Goal: Task Accomplishment & Management: Manage account settings

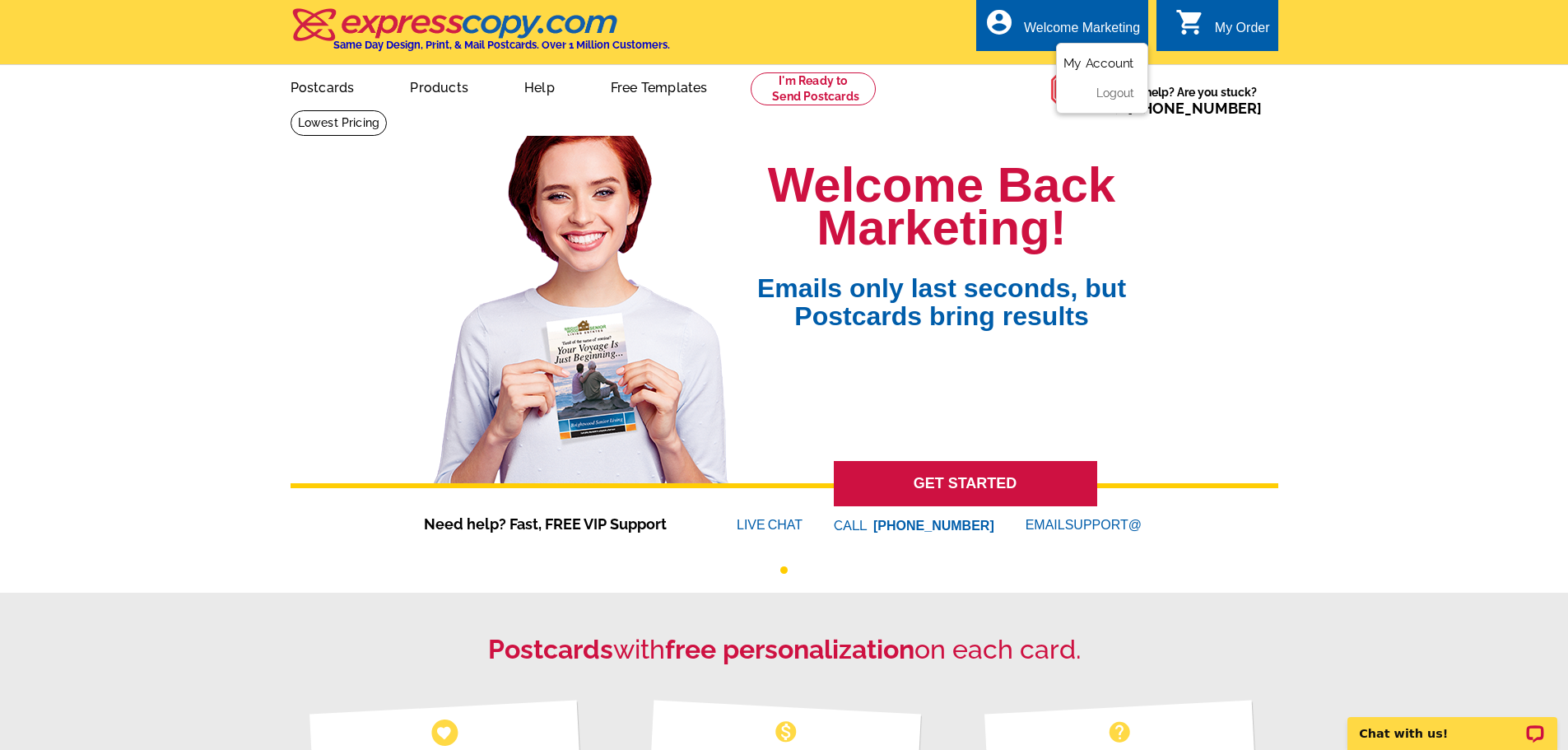
click at [1110, 65] on link "My Account" at bounding box center [1098, 63] width 70 height 15
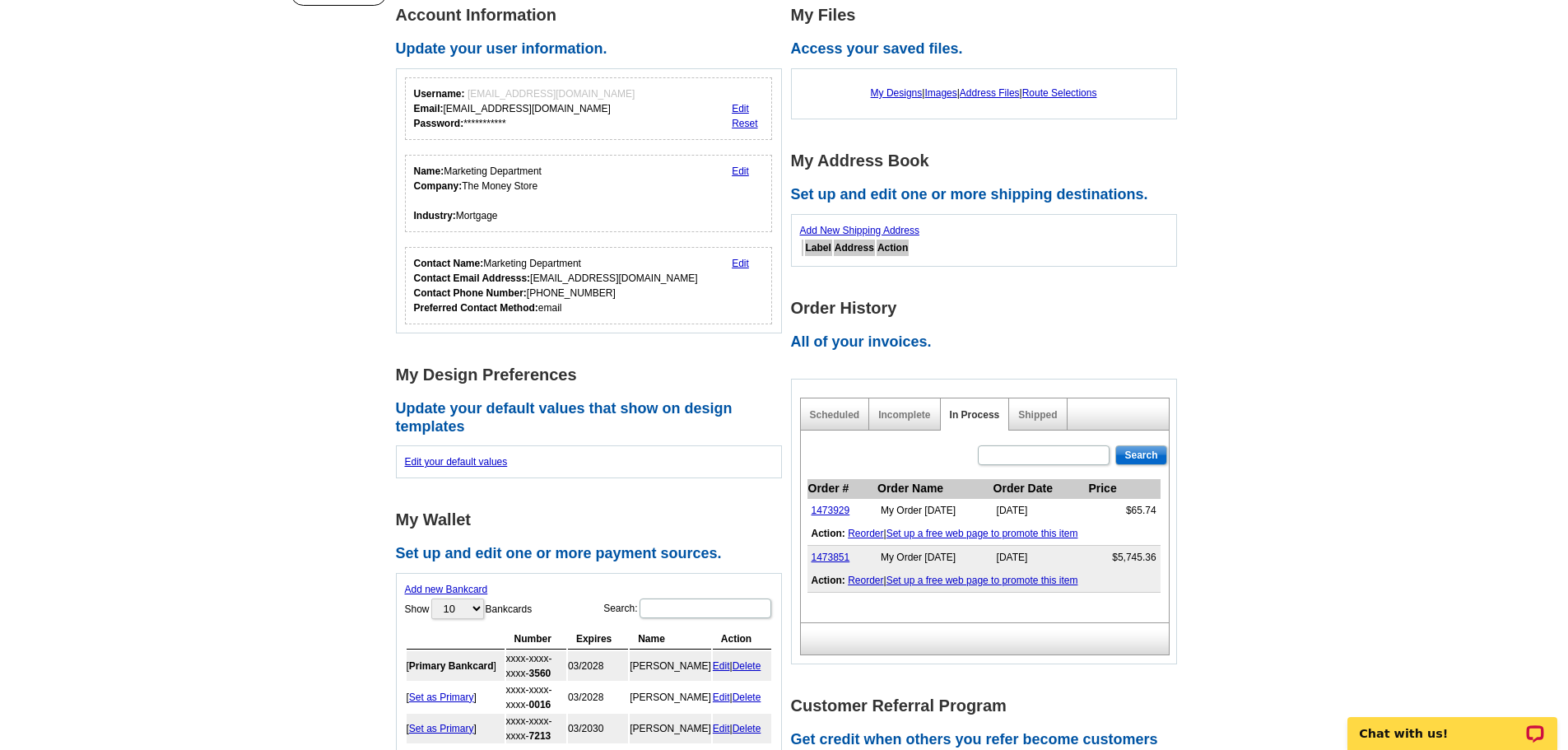
scroll to position [411, 0]
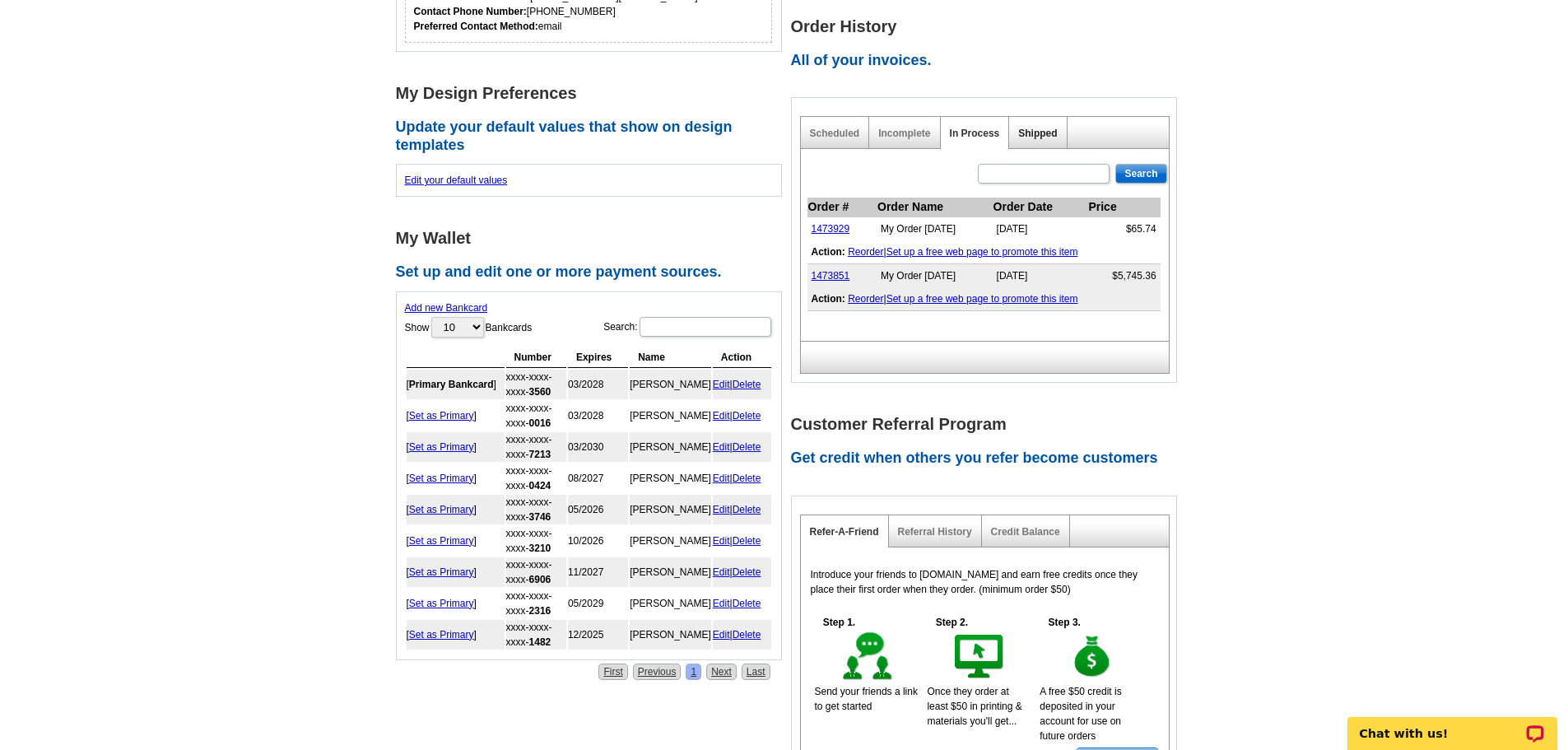
click at [1035, 135] on link "Shipped" at bounding box center [1037, 133] width 39 height 11
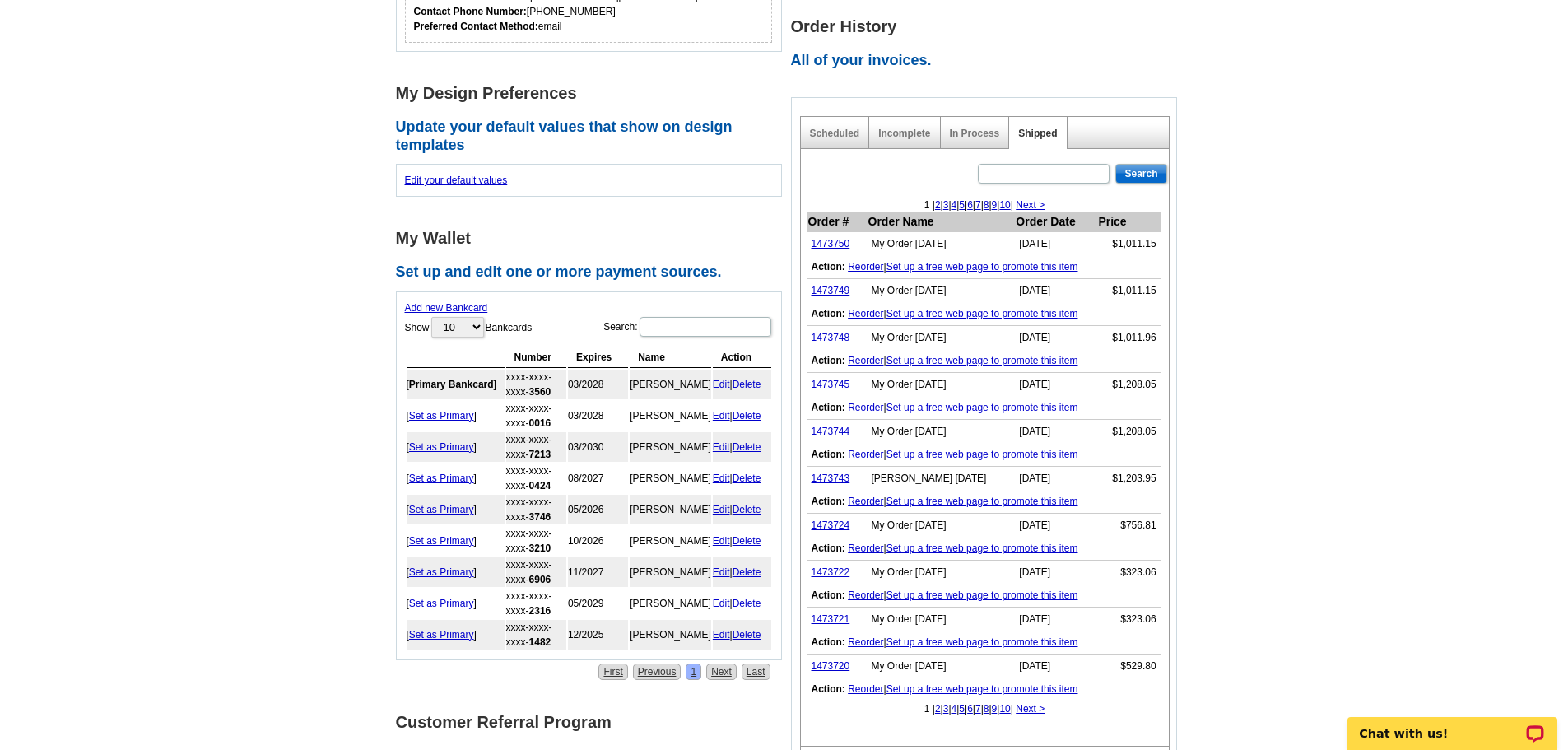
click at [943, 206] on link "3" at bounding box center [946, 205] width 6 height 11
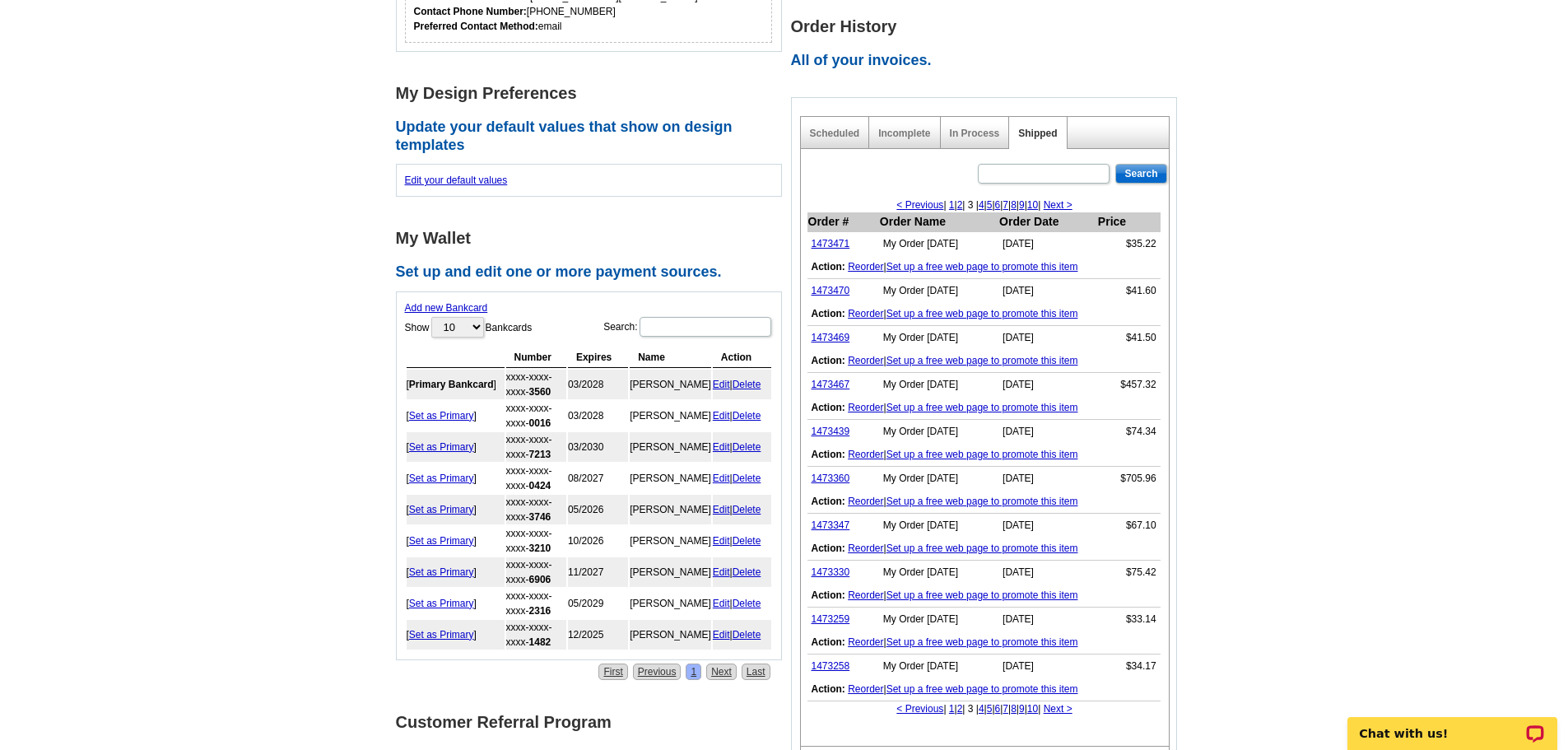
click at [987, 206] on link "5" at bounding box center [990, 205] width 6 height 11
click at [972, 209] on link "4" at bounding box center [975, 205] width 6 height 11
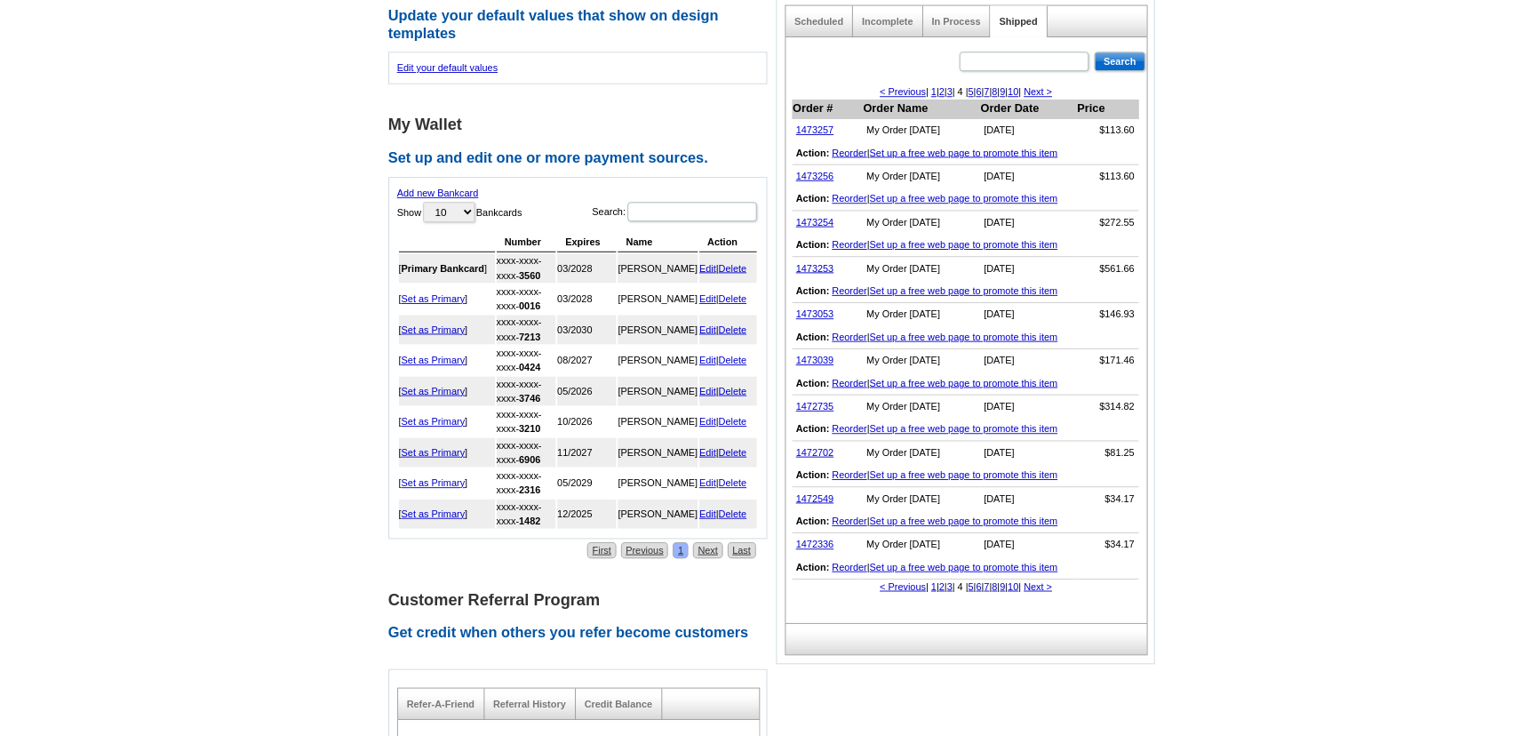
scroll to position [533, 0]
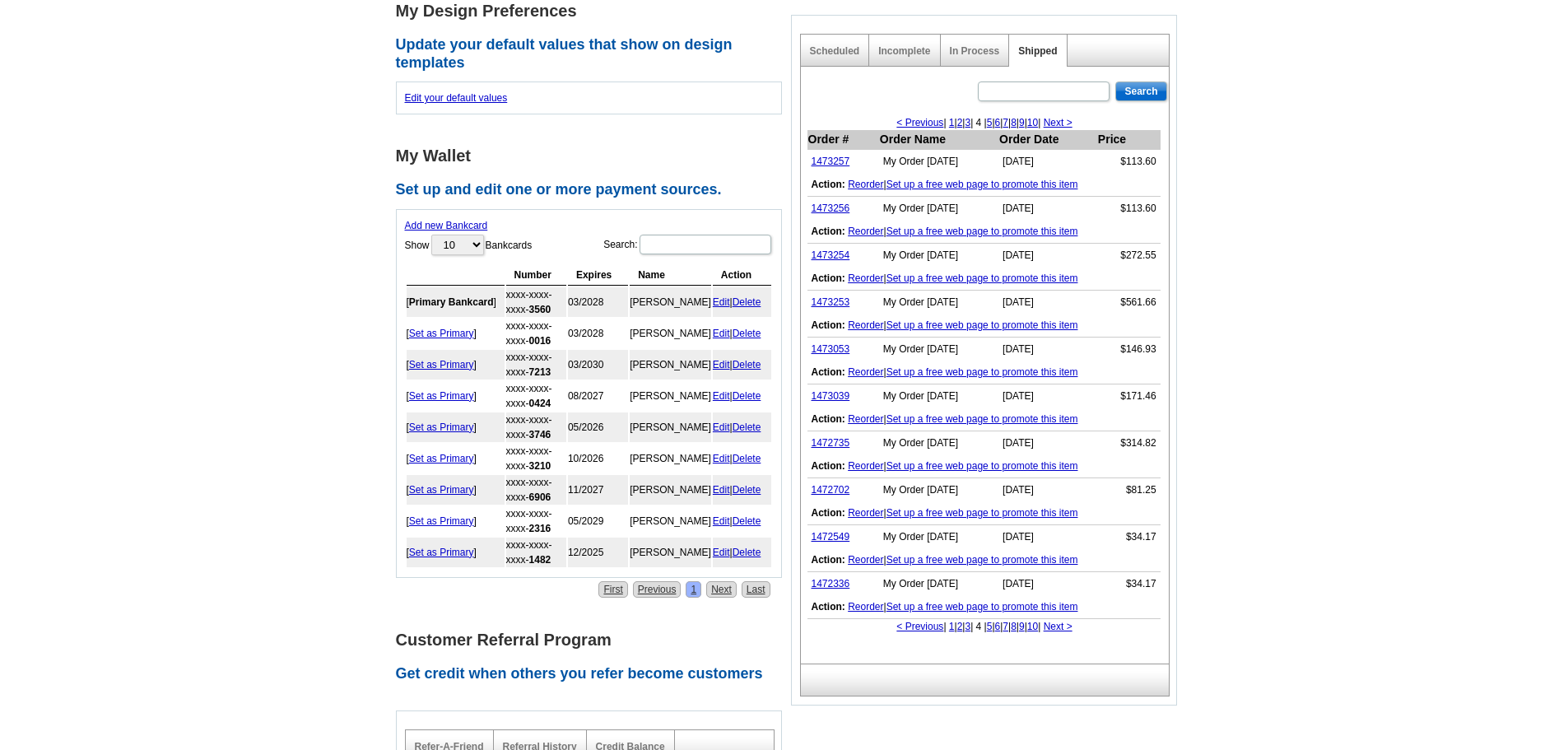
click at [965, 122] on link "3" at bounding box center [968, 122] width 6 height 11
click at [1250, 506] on main "**********" at bounding box center [784, 360] width 1568 height 1490
click at [958, 122] on link "2" at bounding box center [960, 122] width 6 height 11
drag, startPoint x: 826, startPoint y: 482, endPoint x: 827, endPoint y: 493, distance: 11.0
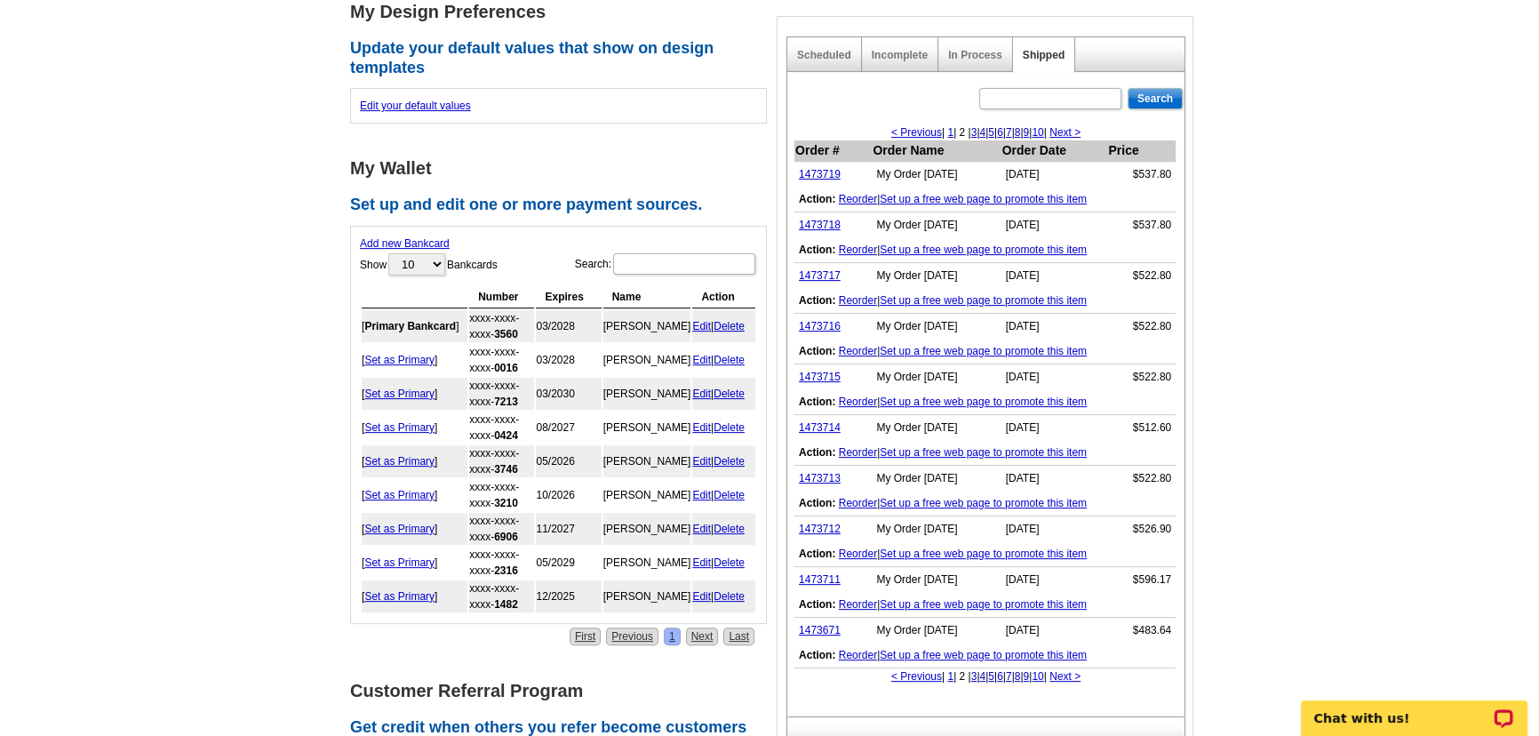
click at [947, 126] on link "1" at bounding box center [950, 132] width 6 height 12
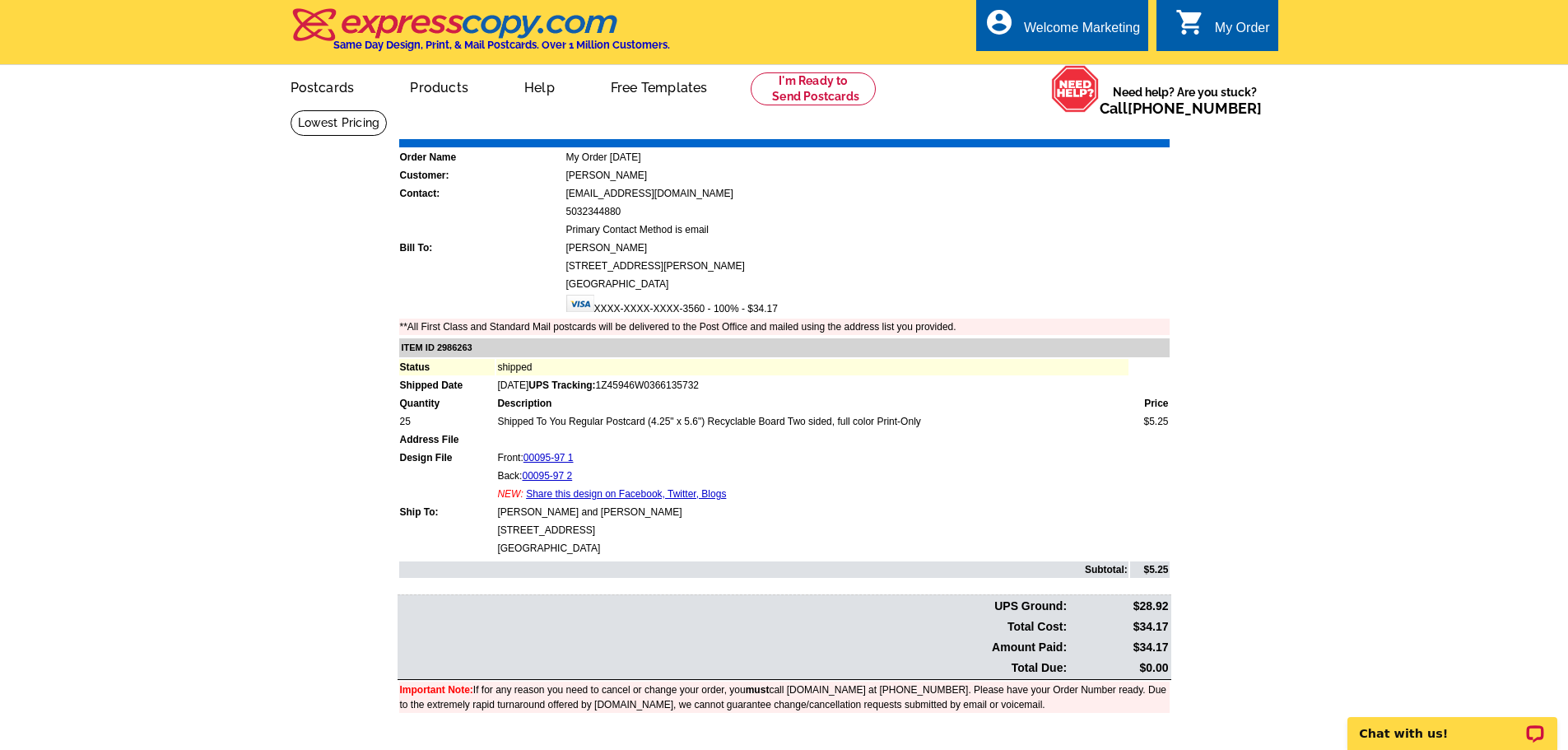
click at [991, 129] on link "Download Invoice" at bounding box center [1023, 127] width 117 height 14
click at [1035, 128] on link "Download Invoice" at bounding box center [1023, 127] width 117 height 14
click at [1059, 130] on link "Download Invoice" at bounding box center [1023, 127] width 117 height 14
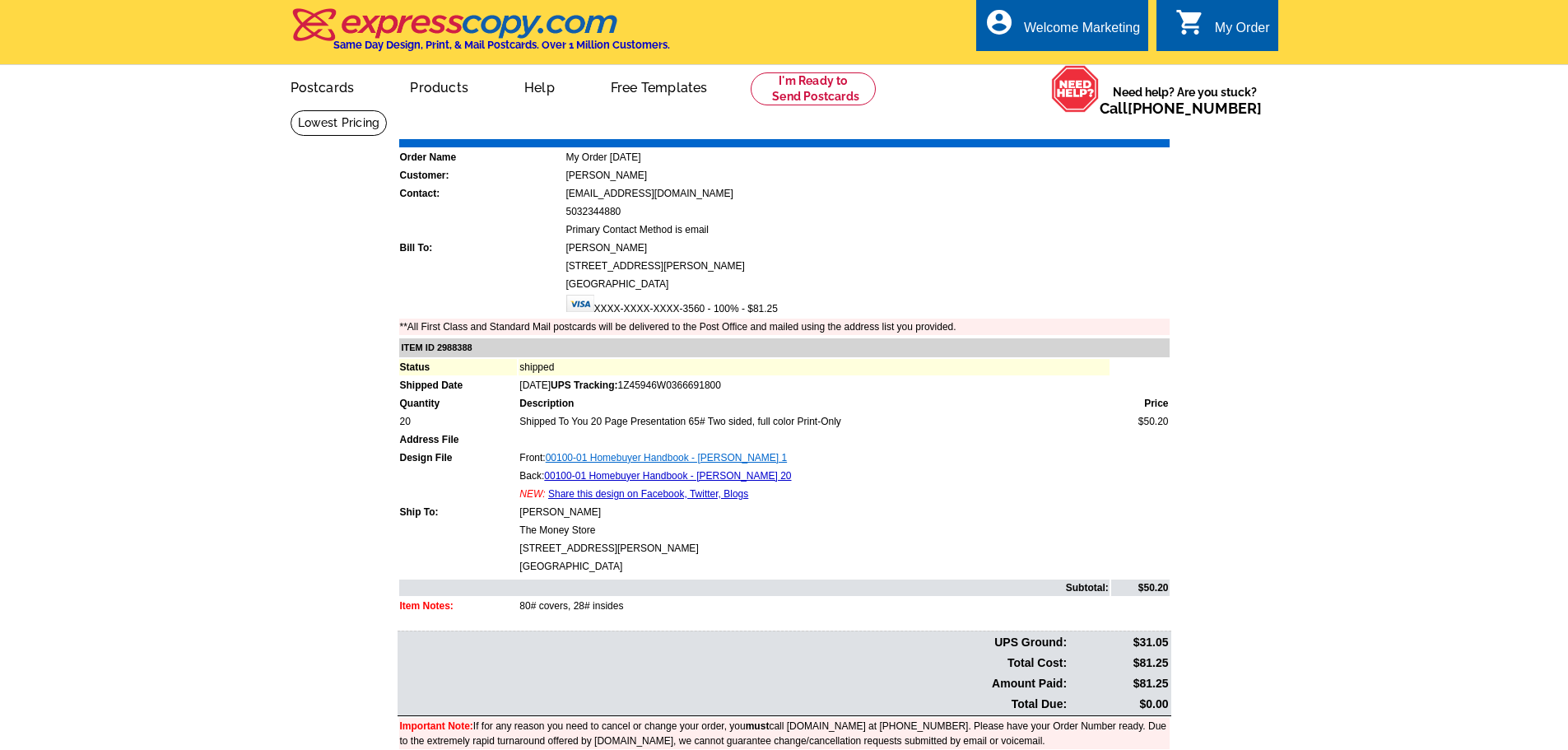
drag, startPoint x: 816, startPoint y: 465, endPoint x: 596, endPoint y: 460, distance: 220.1
click at [596, 460] on td "Front: 00100-01 Homebuyer Handbook - Eric Phifer_PRINT 1" at bounding box center [813, 457] width 590 height 17
copy link "Homebuyer Handbook - Eric Phifer_PRINT 1"
click at [1000, 125] on link "Download Invoice" at bounding box center [1023, 127] width 117 height 14
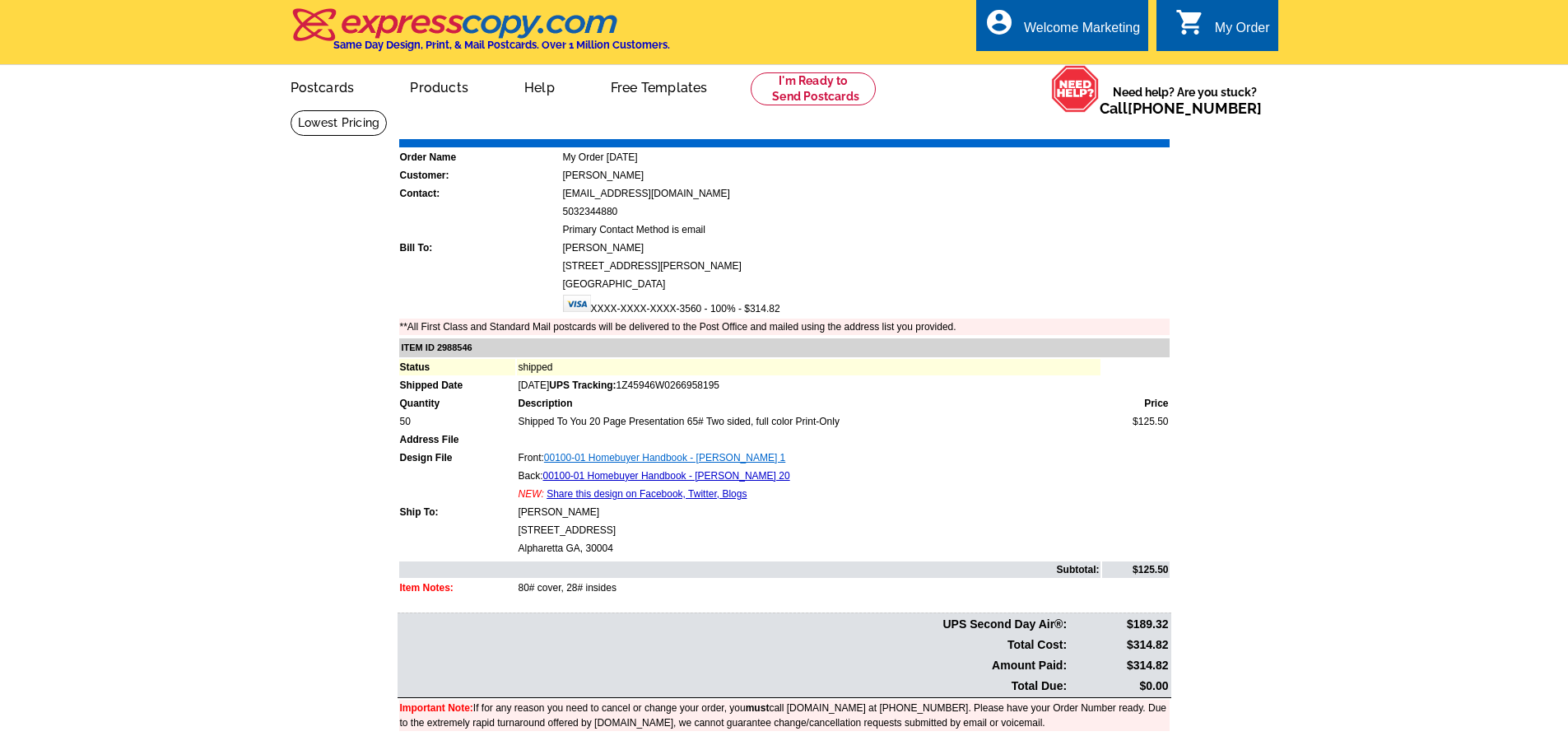
drag, startPoint x: 828, startPoint y: 461, endPoint x: 594, endPoint y: 458, distance: 234.0
click at [594, 458] on td "Front: 00100-01 Homebuyer Handbook - [PERSON_NAME] 1" at bounding box center [808, 457] width 583 height 17
copy link "Homebuyer Handbook - [PERSON_NAME] 1"
click at [1050, 134] on link "Download Invoice" at bounding box center [1023, 127] width 117 height 14
drag, startPoint x: 850, startPoint y: 456, endPoint x: 592, endPoint y: 456, distance: 258.0
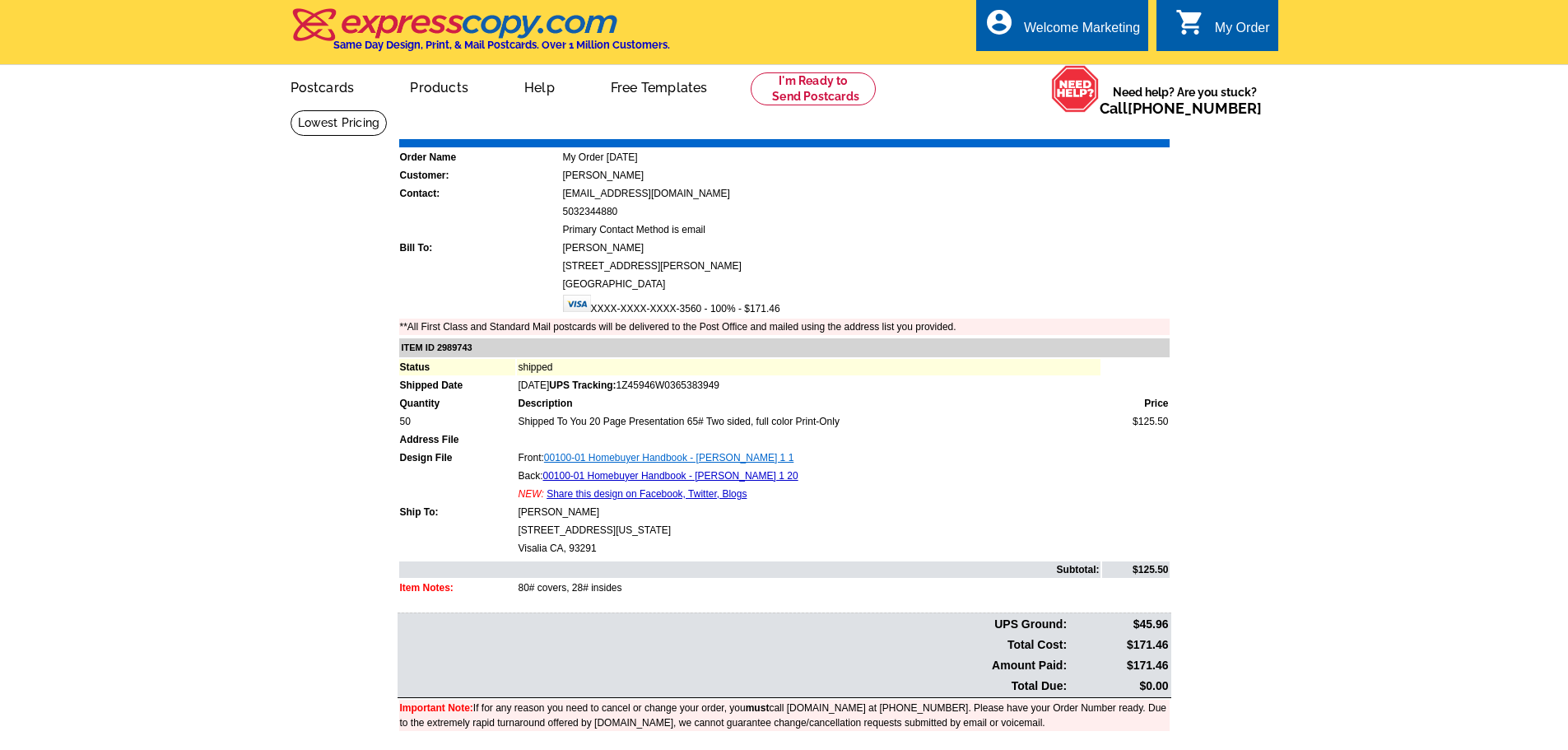
click at [592, 456] on td "Front: 00100-01 Homebuyer Handbook - Diana Childres_PRINT 1 1" at bounding box center [808, 457] width 583 height 17
copy link "Homebuyer Handbook - Diana Childres_PRINT 1 1"
click at [1046, 121] on div "Download Invoice | Print Invoice" at bounding box center [1068, 127] width 207 height 19
click at [1045, 122] on link "Download Invoice" at bounding box center [1023, 127] width 117 height 14
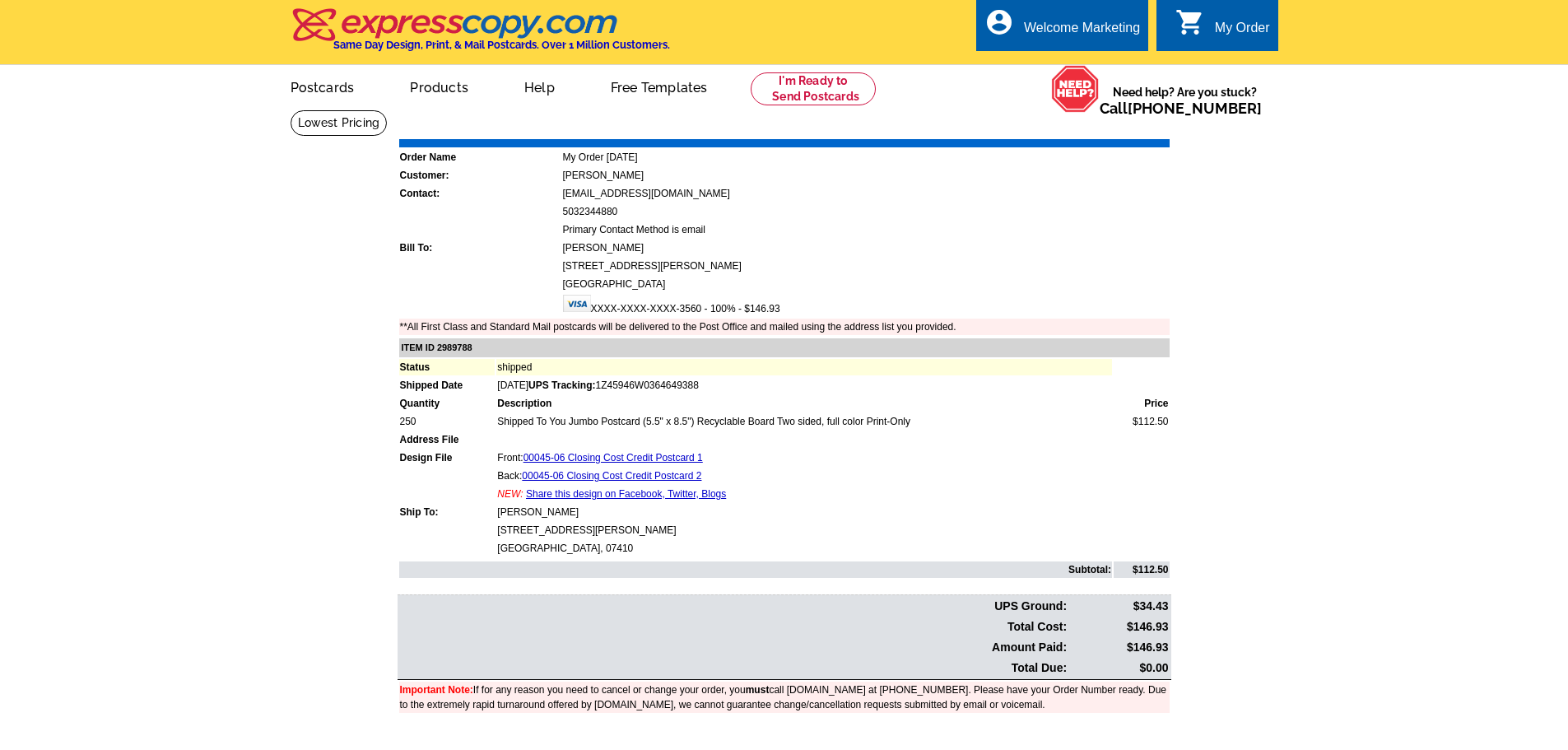
drag, startPoint x: 580, startPoint y: 514, endPoint x: 495, endPoint y: 518, distance: 85.1
click at [495, 518] on table "ITEM ID 2989788 Status shipped Shipped Date Aug-13-2025 UPS Tracking: 1Z45946W0…" at bounding box center [786, 457] width 778 height 243
copy td "Mirachelle Alvarez"
drag, startPoint x: 697, startPoint y: 457, endPoint x: 573, endPoint y: 459, distance: 124.0
click at [573, 459] on td "Front: 00045-06 Closing Cost Credit Postcard 1" at bounding box center [804, 457] width 616 height 17
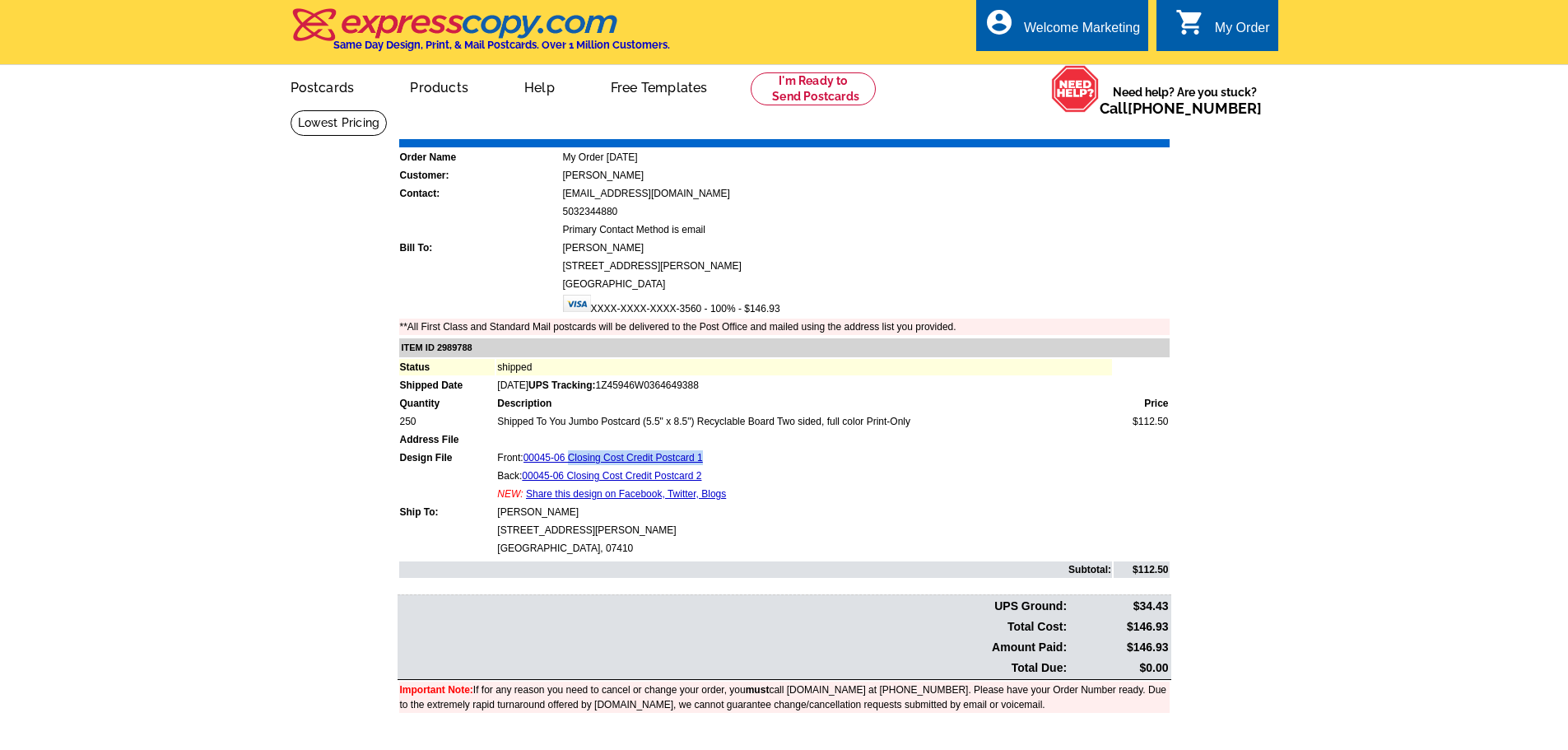
copy link "Closing Cost Credit Postcard 1"
click at [1022, 126] on link "Download Invoice" at bounding box center [1023, 127] width 117 height 14
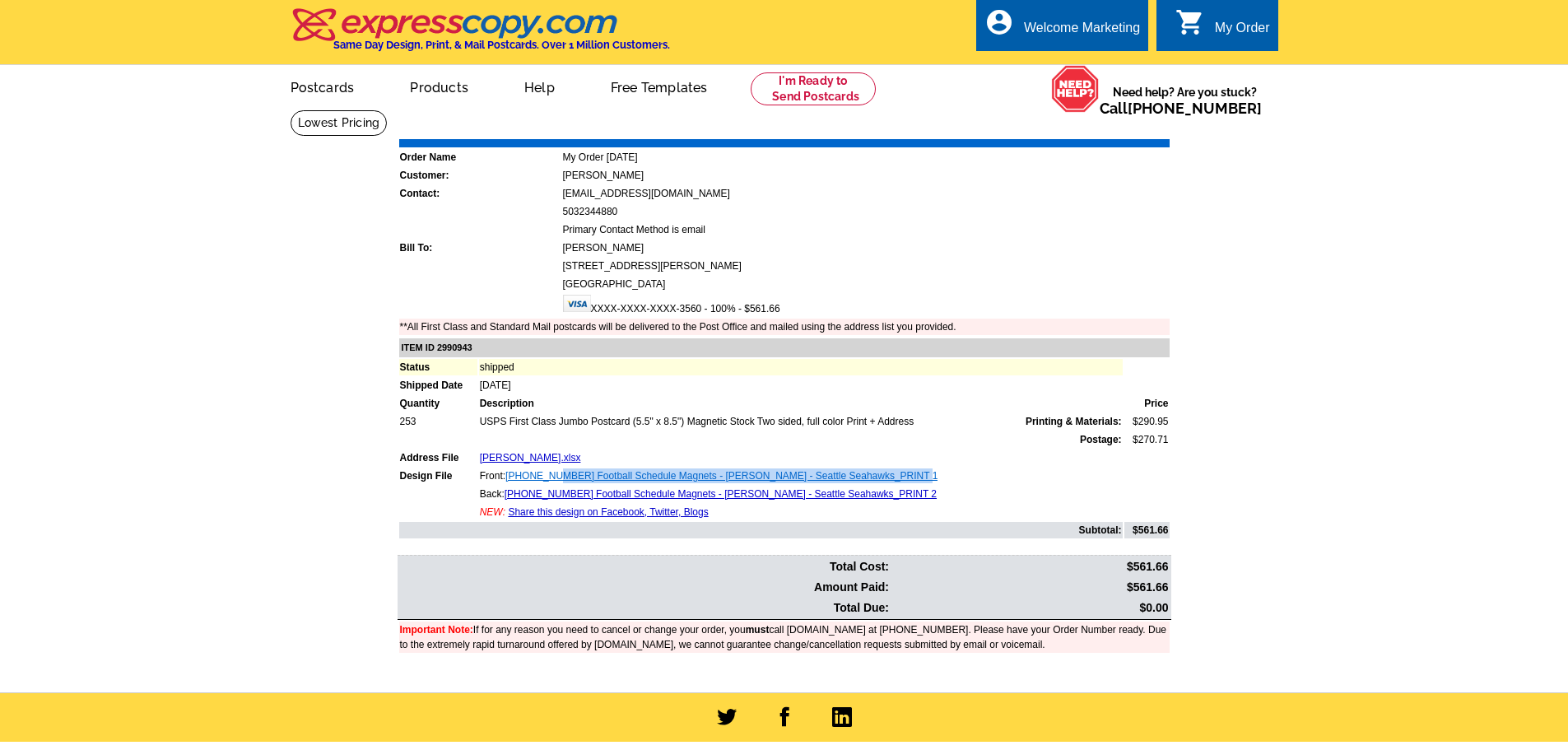
drag, startPoint x: 903, startPoint y: 477, endPoint x: 553, endPoint y: 478, distance: 350.0
click at [553, 478] on td "Front: [PHONE_NUMBER] Football Schedule Magnets - [PERSON_NAME] - Seattle Seaha…" at bounding box center [800, 476] width 644 height 17
copy link "2025 Football Schedule Magnets - [PERSON_NAME] - Seattle Seahawks_PRINT 1"
click at [1043, 125] on link "Download Invoice" at bounding box center [1023, 127] width 117 height 14
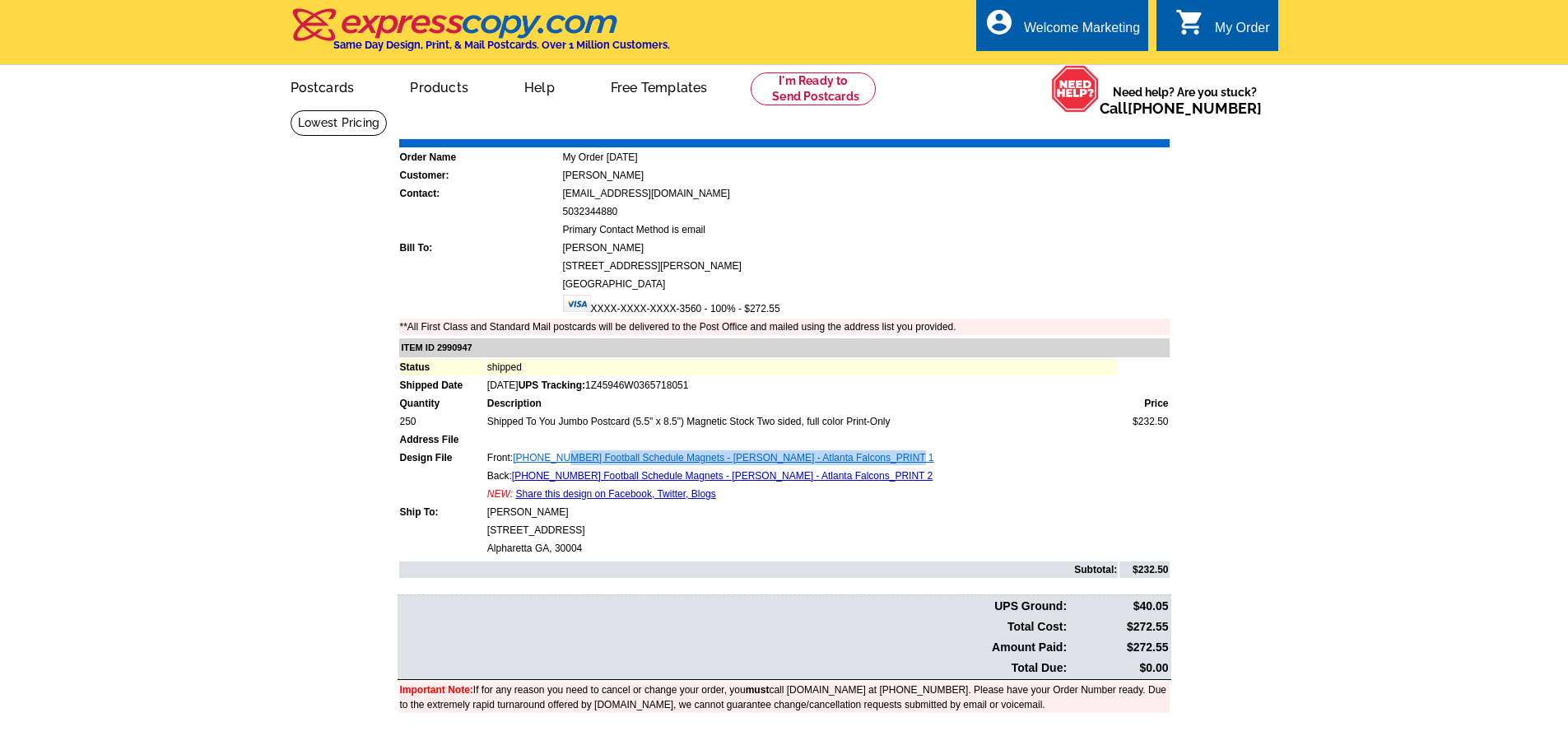
drag, startPoint x: 944, startPoint y: 458, endPoint x: 570, endPoint y: 462, distance: 374.0
click at [570, 462] on td "Front: 00273-02 2025 Football Schedule Magnets - Brandy Smith - Atlanta Falcons…" at bounding box center [802, 457] width 632 height 17
copy link "2025 Football Schedule Magnets - Brandy Smith - Atlanta Falcons_PRINT 1"
click at [1032, 130] on link "Download Invoice" at bounding box center [1023, 127] width 117 height 14
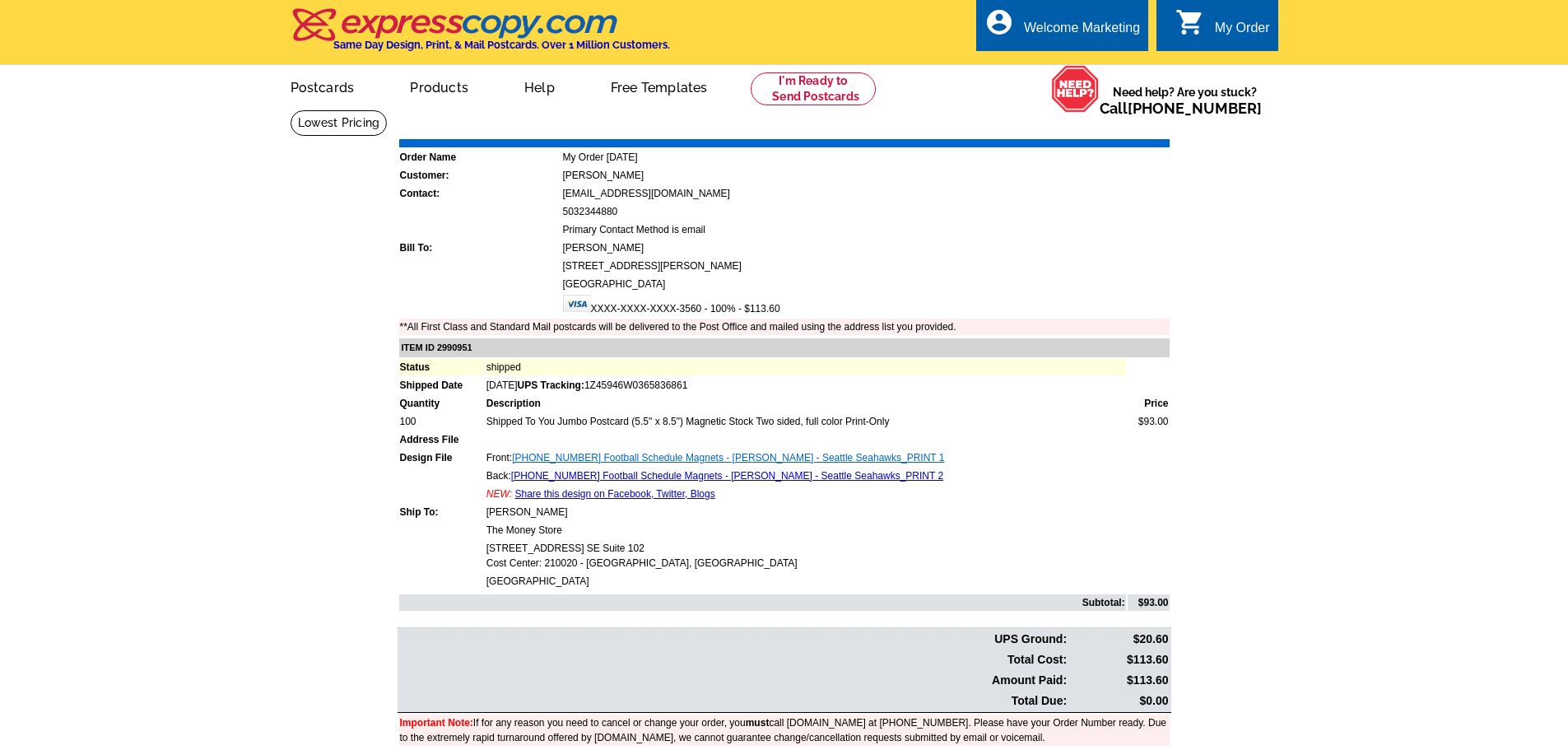
drag, startPoint x: 946, startPoint y: 457, endPoint x: 562, endPoint y: 453, distance: 384.0
click at [562, 453] on td "Front: [PHONE_NUMBER] Football Schedule Magnets - [PERSON_NAME] - Seattle Seaha…" at bounding box center [805, 457] width 640 height 17
copy link "2025 Football Schedule Magnets - [PERSON_NAME] - Seattle Seahawks_PRINT 1"
click at [1030, 126] on link "Download Invoice" at bounding box center [1023, 127] width 117 height 14
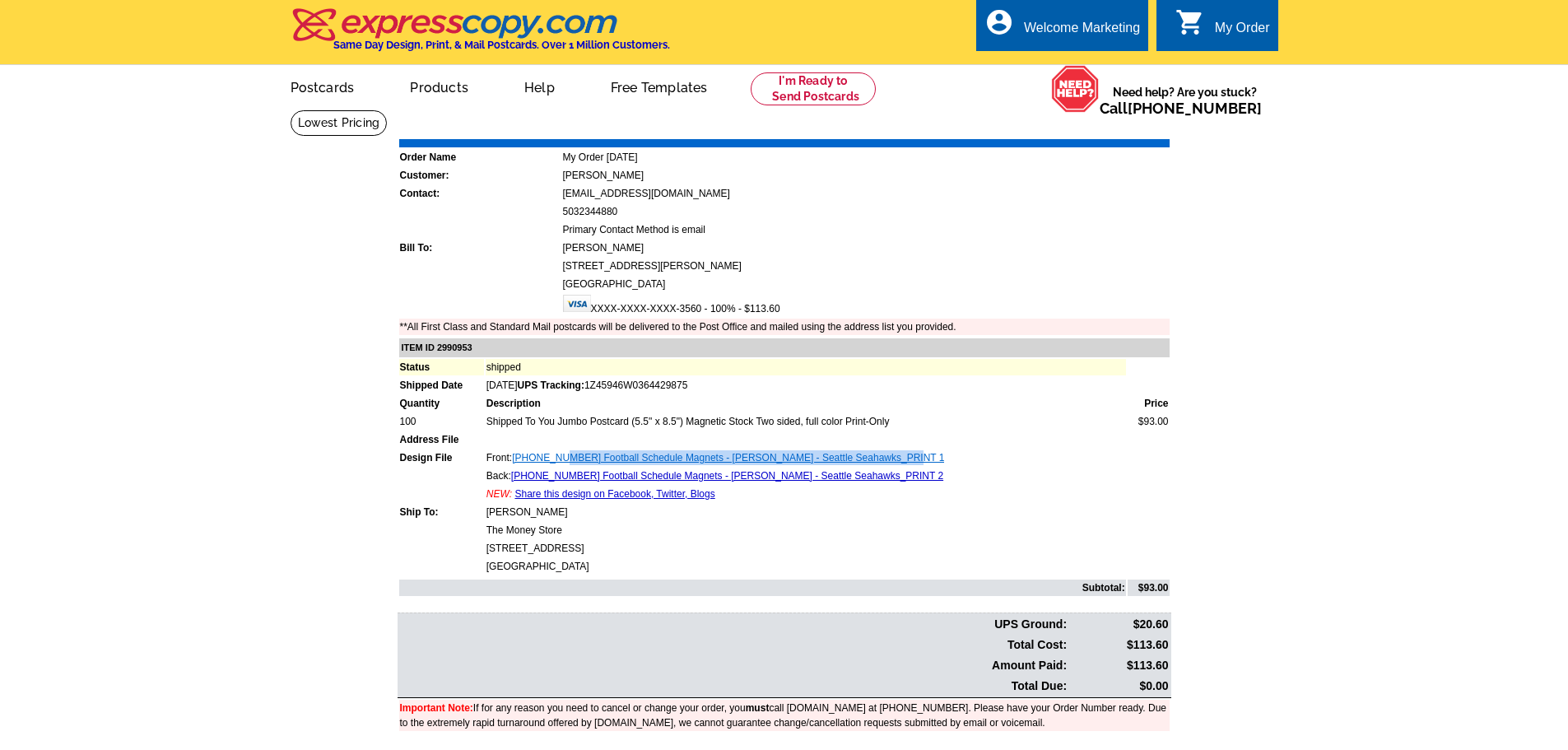
drag, startPoint x: 913, startPoint y: 458, endPoint x: 570, endPoint y: 461, distance: 343.0
click at [570, 461] on td "Front: [PHONE_NUMBER] Football Schedule Magnets - [PERSON_NAME] - Seattle Seaha…" at bounding box center [805, 457] width 640 height 17
copy link "2025 Football Schedule Magnets - [PERSON_NAME] - Seattle Seahawks_PRINT 1"
click at [1012, 126] on link "Download Invoice" at bounding box center [1023, 127] width 117 height 14
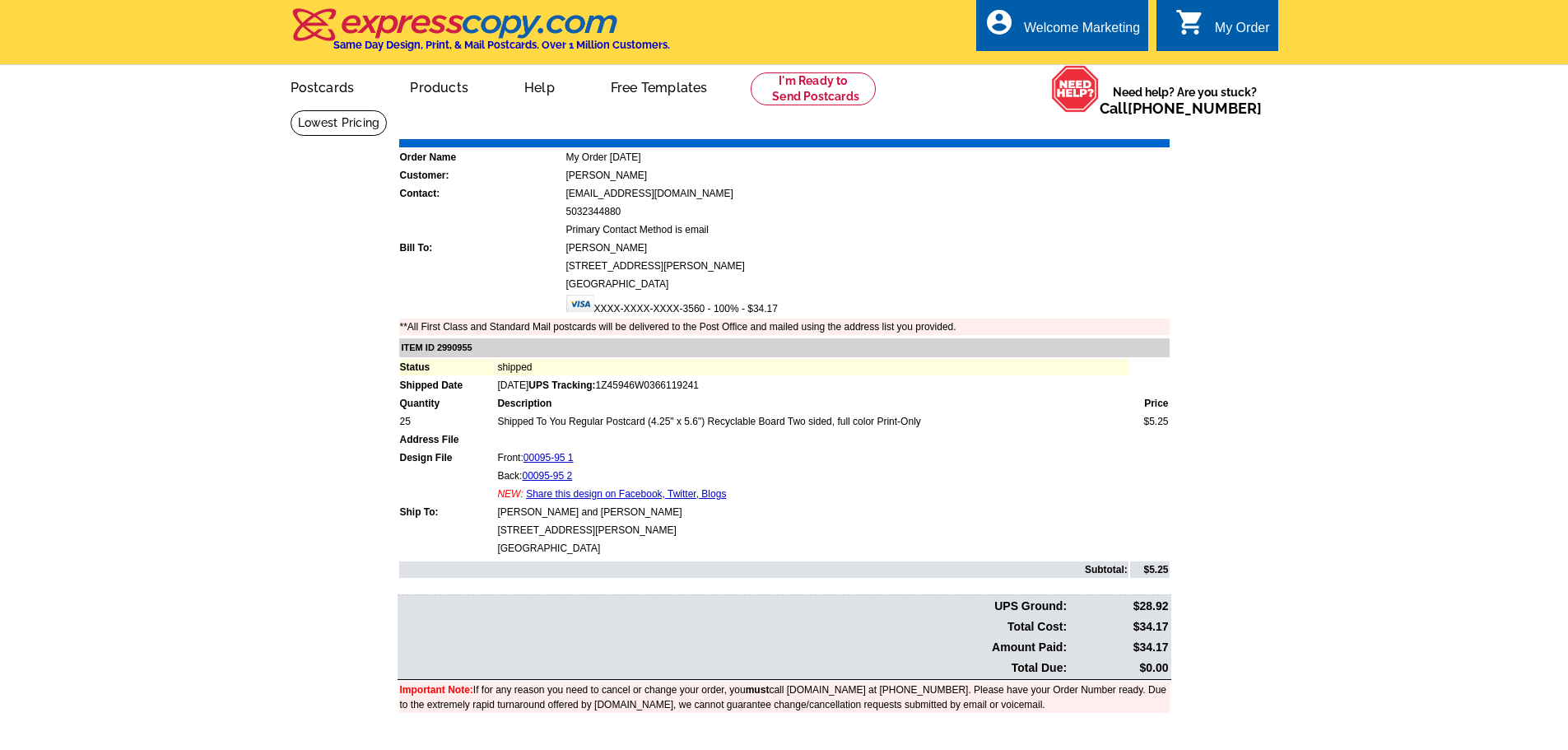
click at [1018, 119] on div "Download Invoice | Print Invoice" at bounding box center [1068, 127] width 207 height 19
click at [1018, 121] on div "Download Invoice | Print Invoice" at bounding box center [1068, 127] width 207 height 19
click at [1028, 125] on link "Download Invoice" at bounding box center [1023, 127] width 117 height 14
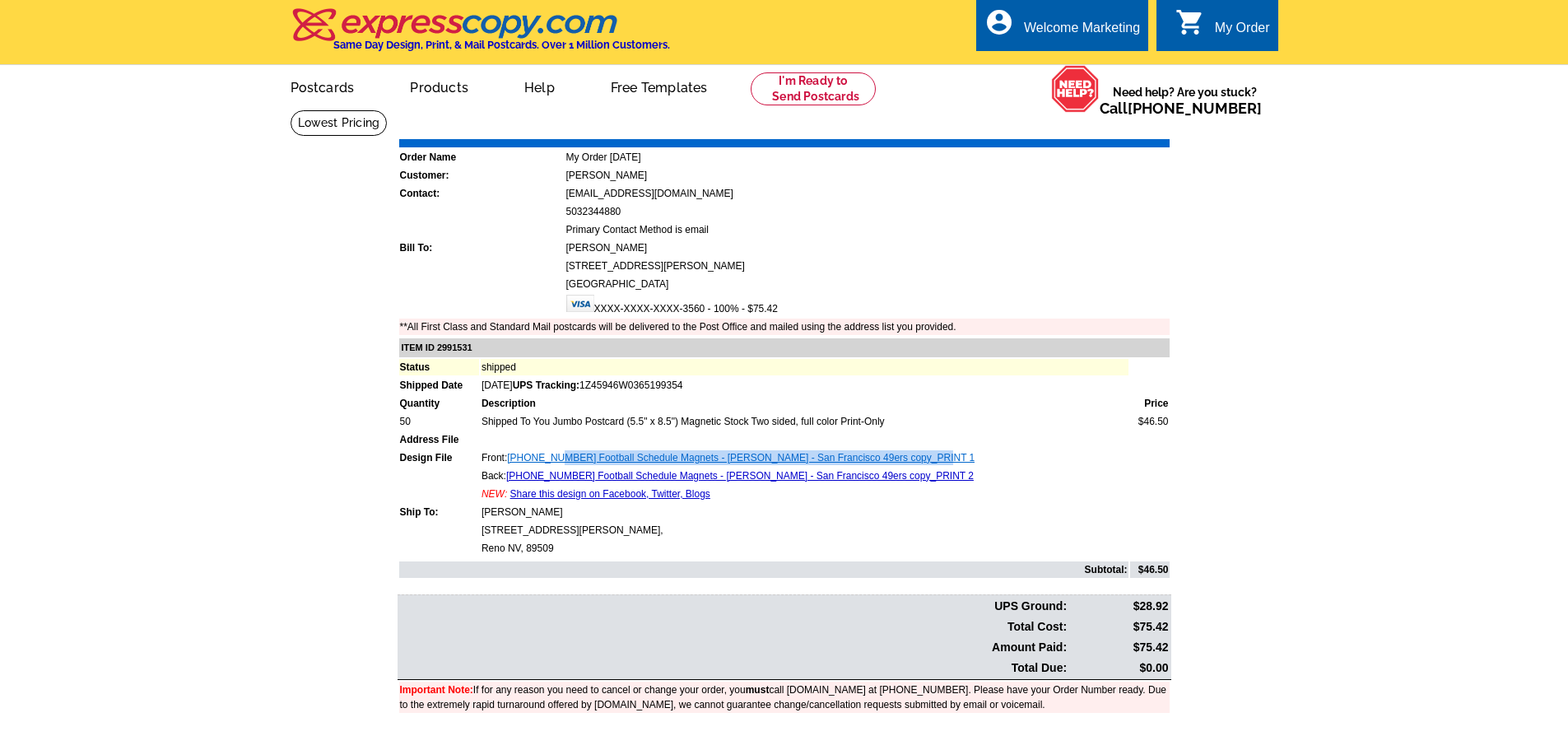
drag, startPoint x: 953, startPoint y: 460, endPoint x: 562, endPoint y: 459, distance: 391.0
click at [562, 458] on td "Front: [PHONE_NUMBER] Football Schedule Magnets - [PERSON_NAME] - San Francisco…" at bounding box center [804, 457] width 647 height 17
copy link "2025 Football Schedule Magnets - [PERSON_NAME] - San Francisco 49ers copy_PRINT…"
click at [1037, 130] on link "Download Invoice" at bounding box center [1023, 127] width 117 height 14
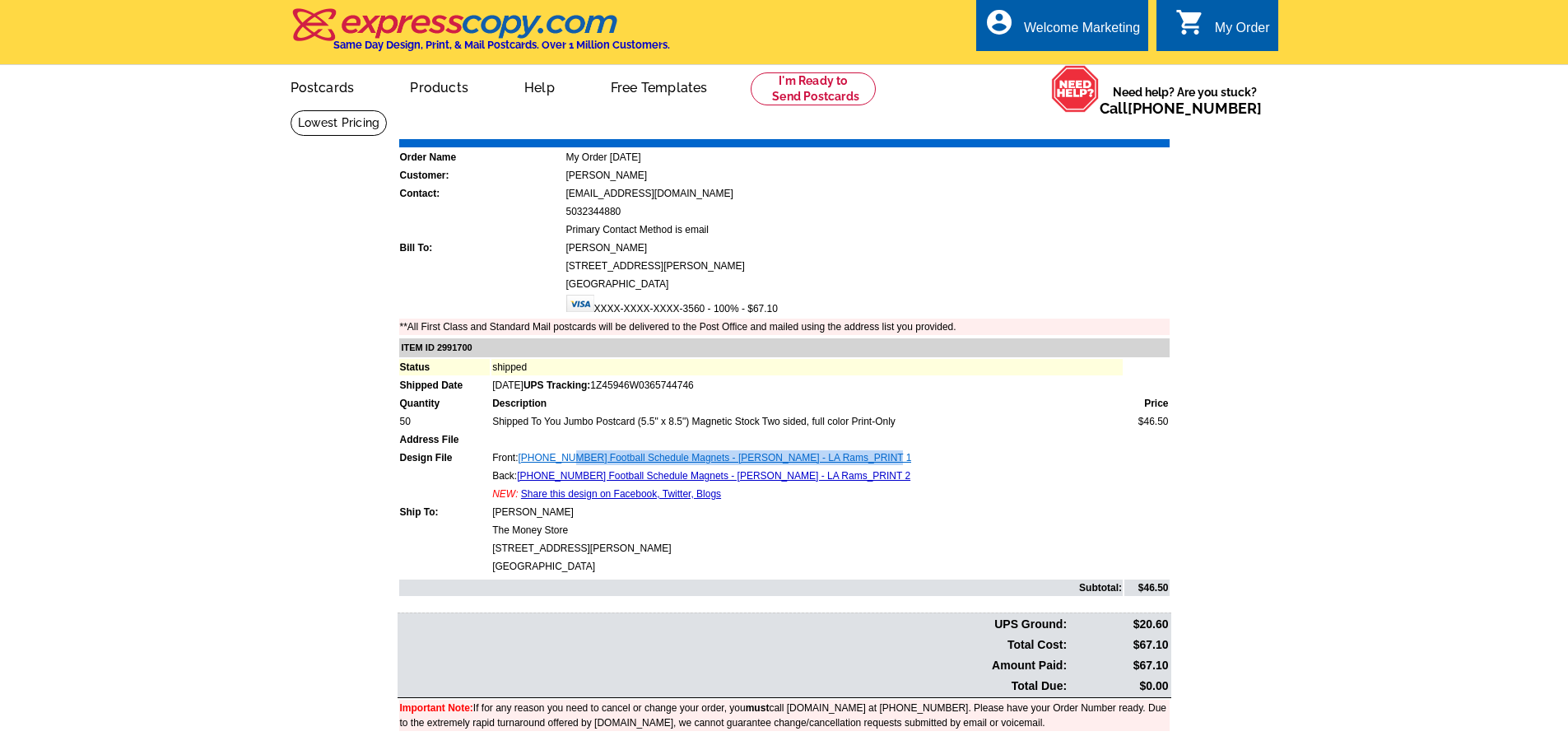
drag, startPoint x: 891, startPoint y: 460, endPoint x: 574, endPoint y: 462, distance: 317.0
click at [574, 462] on td "Front: 00273-02 2025 Football Schedule Magnets - Marla Gieser - LA Rams_PRINT 1" at bounding box center [808, 457] width 632 height 17
copy link "2025 Football Schedule Magnets - Marla Gieser - LA Rams_PRINT 1"
click at [1020, 134] on link "Download Invoice" at bounding box center [1023, 127] width 117 height 14
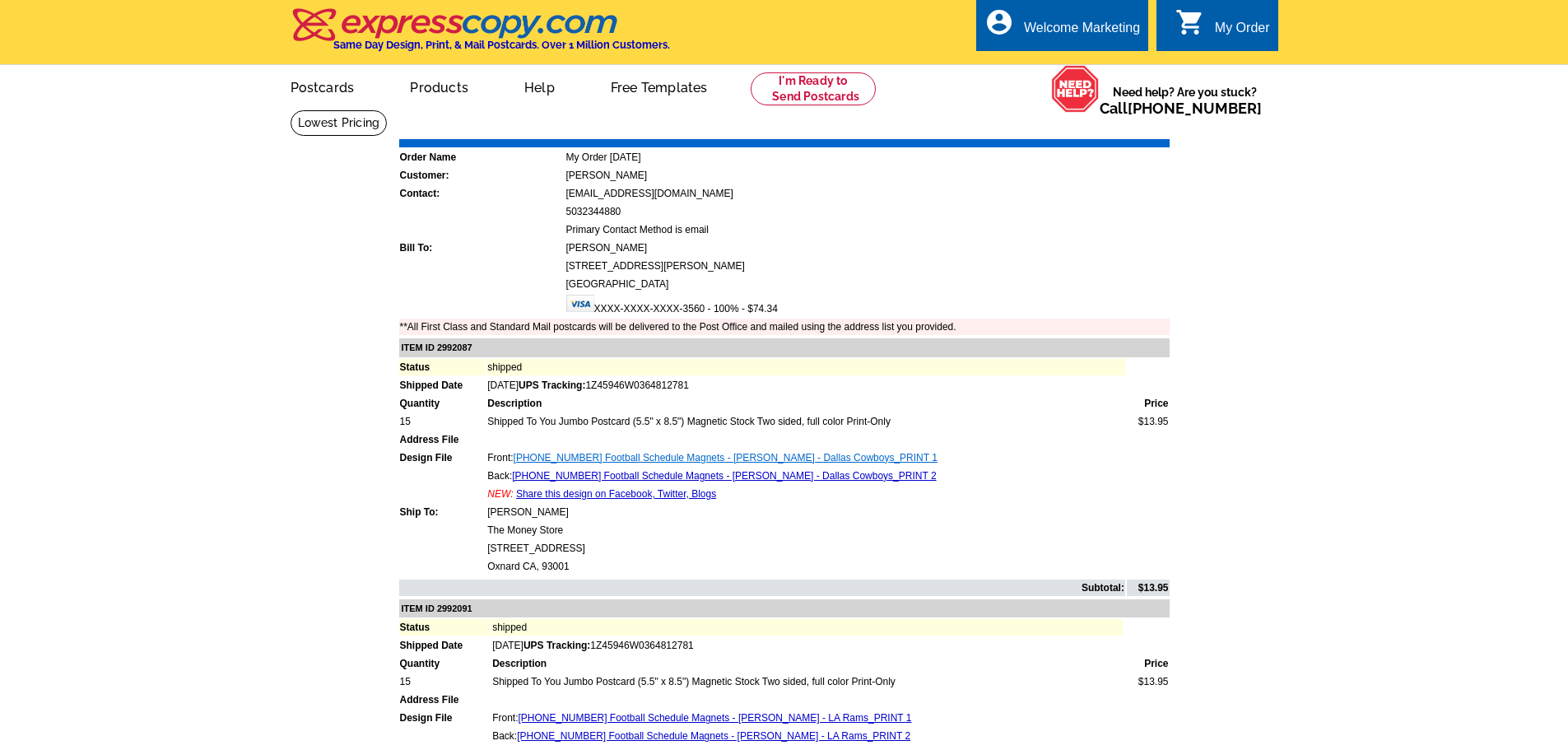
drag, startPoint x: 950, startPoint y: 461, endPoint x: 567, endPoint y: 460, distance: 383.0
click at [567, 460] on td "Front: 00273-02 2025 Football Schedule Magnets - Stephanie Ojeda - Dallas Cowbo…" at bounding box center [806, 457] width 639 height 17
copy link "2025 Football Schedule Magnets - Stephanie Ojeda - Dallas Cowboys_PRINT 1"
click at [1045, 130] on link "Download Invoice" at bounding box center [1023, 127] width 117 height 14
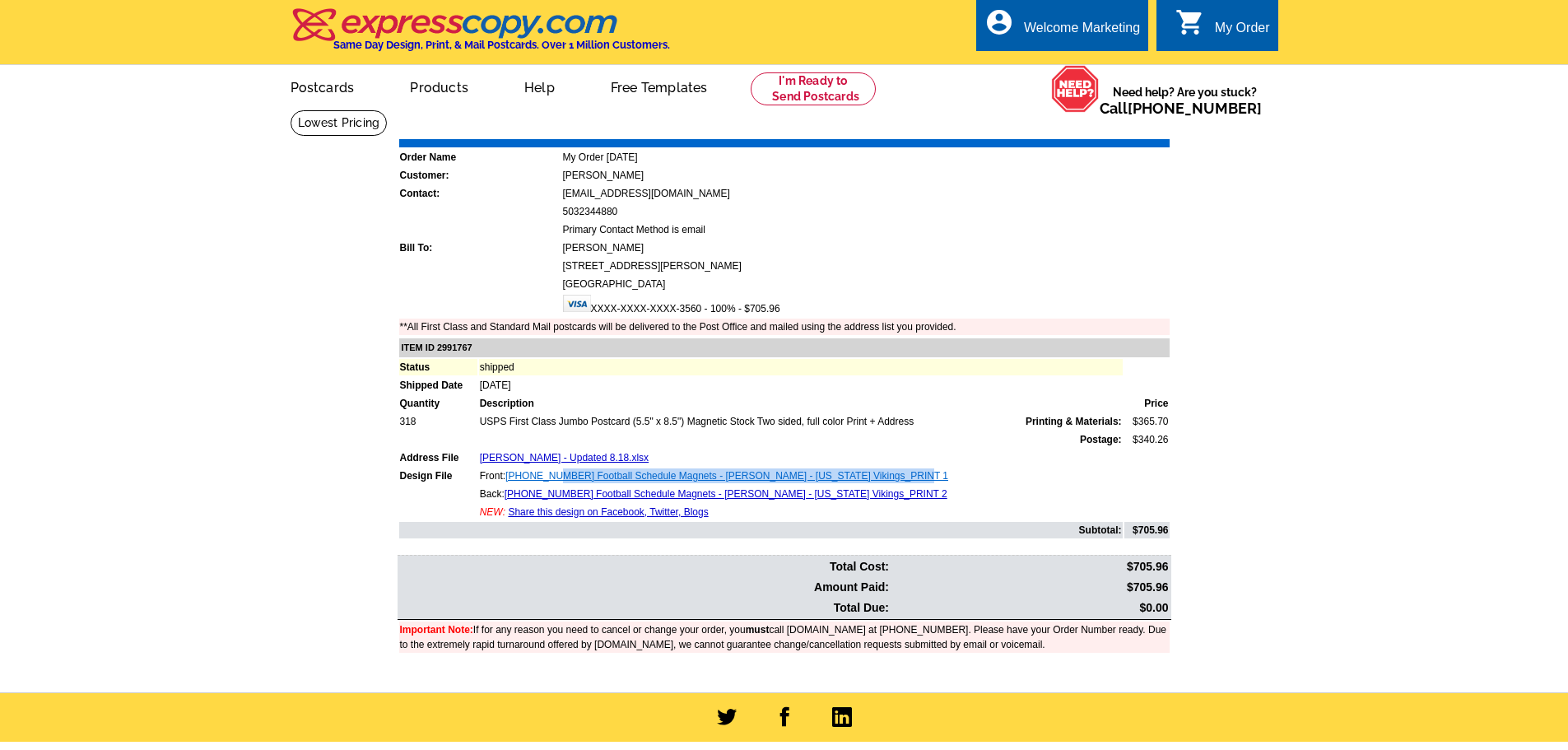
drag, startPoint x: 924, startPoint y: 474, endPoint x: 553, endPoint y: 473, distance: 371.0
click at [553, 473] on td "Front: 00273-02 2025 Football Schedule Magnets - Alex Mysinek - Minnesota Vikin…" at bounding box center [800, 476] width 644 height 17
copy link "2025 Football Schedule Magnets - Alex Mysinek - Minnesota Vikings_PRINT 1"
click at [1035, 133] on link "Download Invoice" at bounding box center [1023, 127] width 117 height 14
drag, startPoint x: 902, startPoint y: 477, endPoint x: 553, endPoint y: 480, distance: 349.0
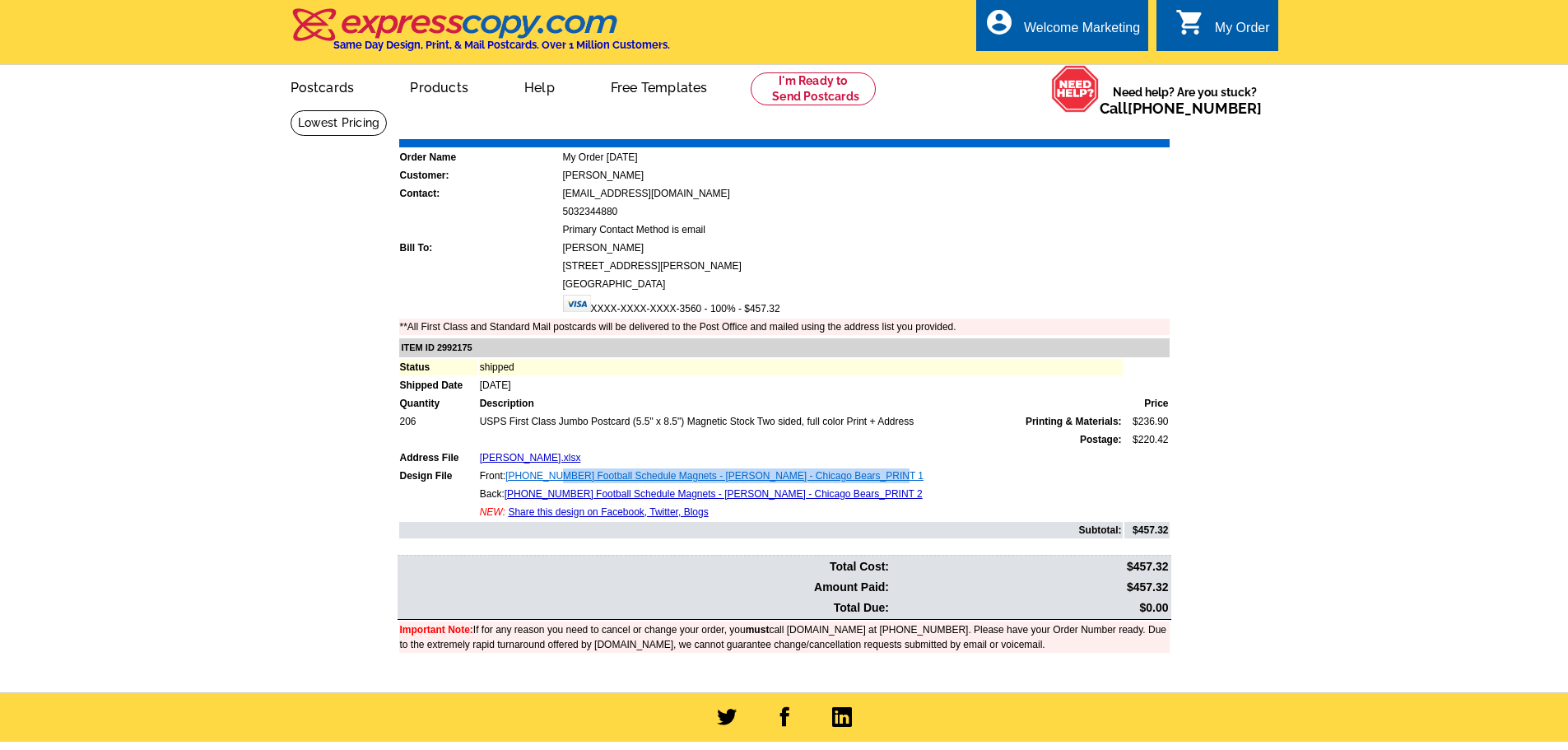
click at [553, 480] on td "Front: 00273-02 2025 Football Schedule Magnets - Andy Lesher - Chicago Bears_PR…" at bounding box center [800, 476] width 644 height 17
copy link "2025 Football Schedule Magnets - Andy Lesher - Chicago Bears_PRINT 1"
click at [1022, 128] on link "Download Invoice" at bounding box center [1023, 127] width 117 height 14
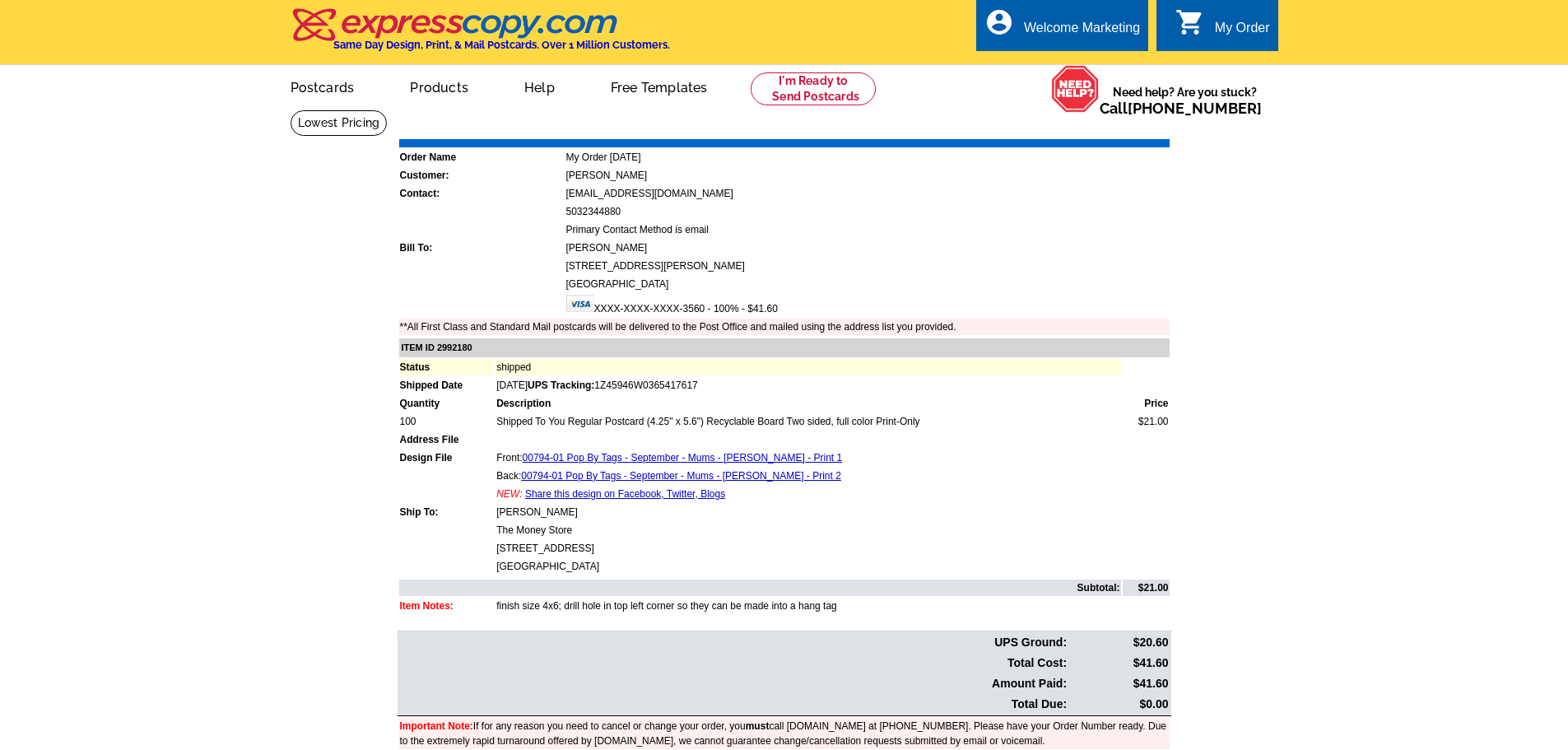
click at [1028, 130] on link "Download Invoice" at bounding box center [1023, 127] width 117 height 14
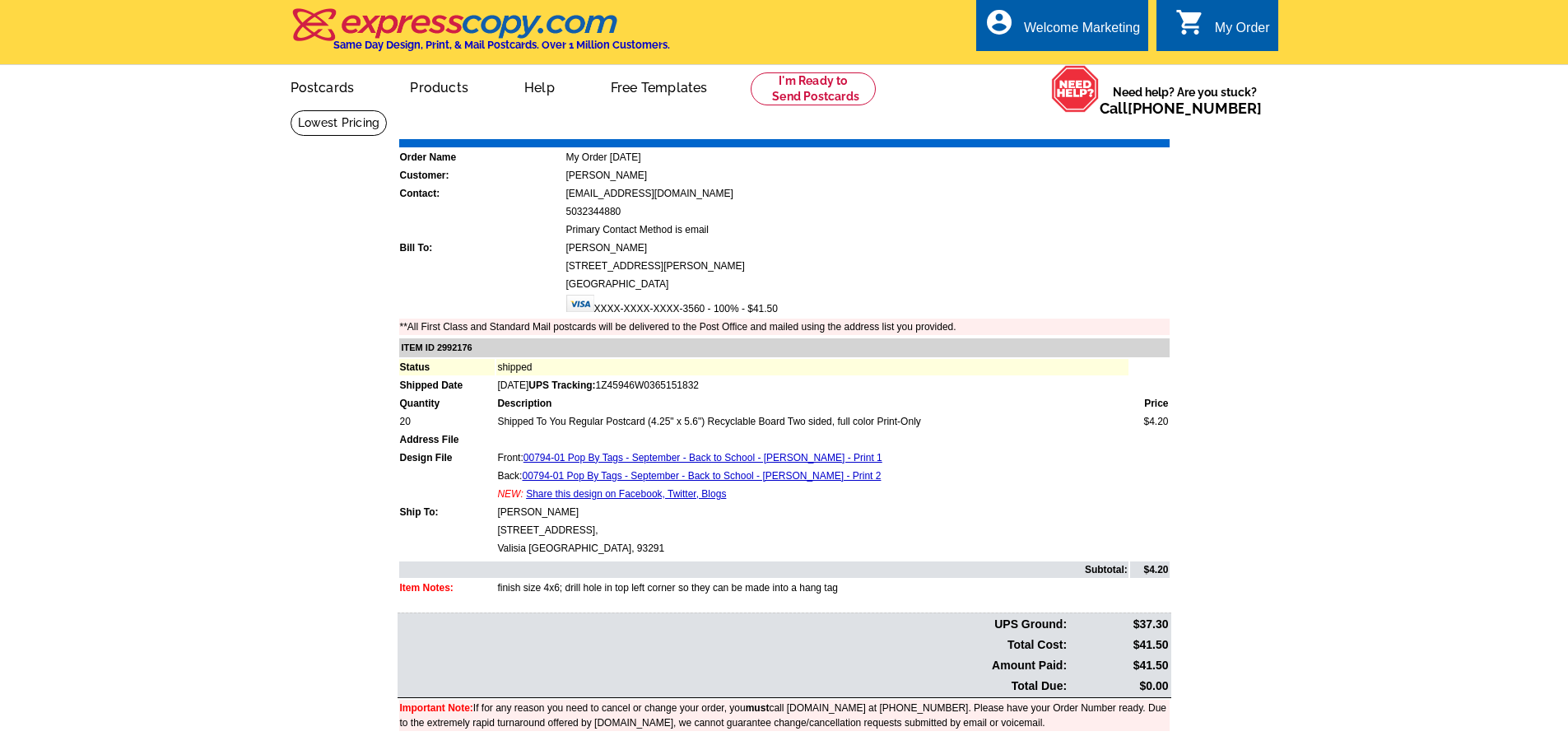
click at [1014, 128] on link "Download Invoice" at bounding box center [1023, 127] width 117 height 14
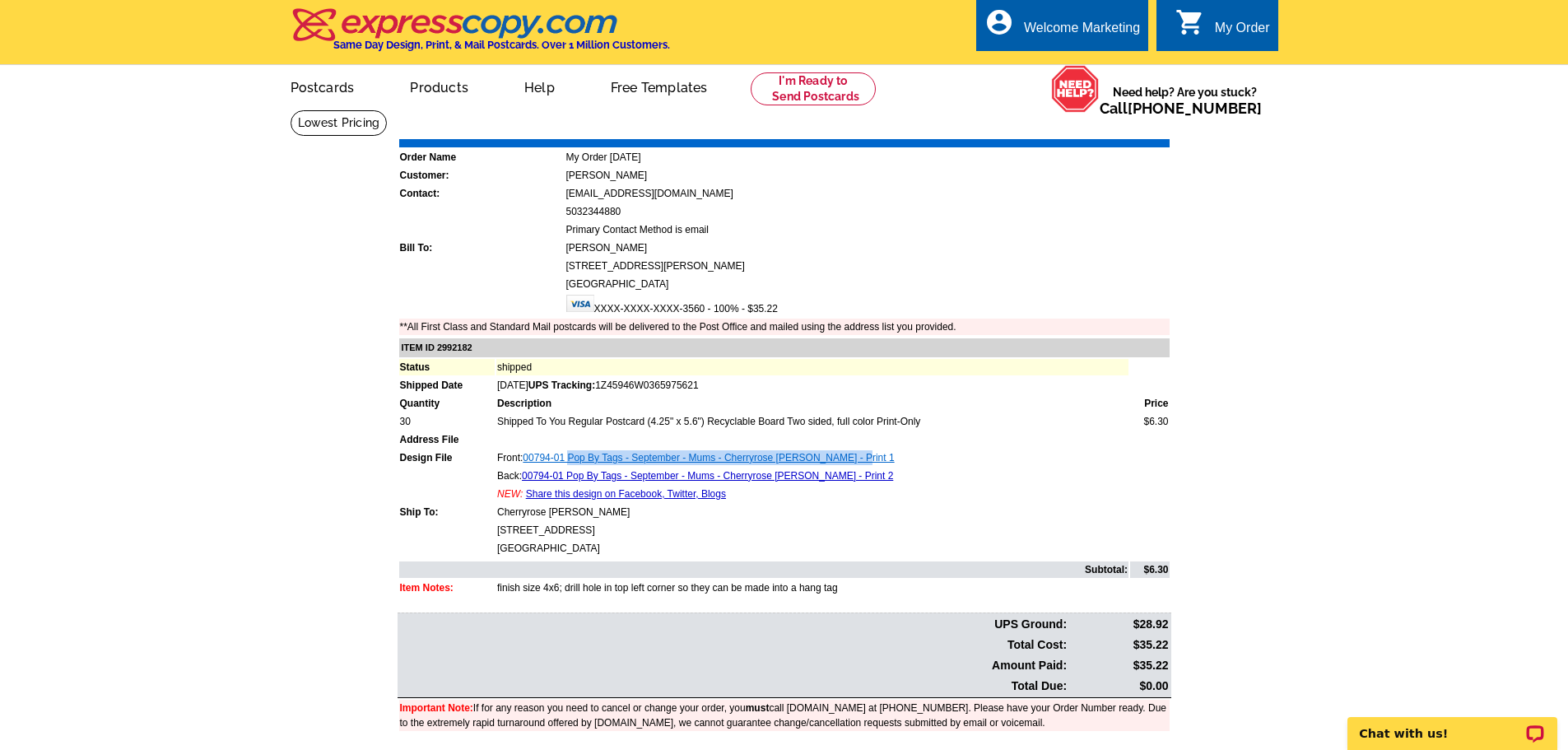
drag, startPoint x: 903, startPoint y: 453, endPoint x: 573, endPoint y: 459, distance: 330.1
click at [573, 459] on td "Front: 00794-01 Pop By Tags - September - Mums - Cherryrose Hernaez - Print 1" at bounding box center [812, 457] width 632 height 17
copy link "Pop By Tags - September - Mums - Cherryrose Hernaez - Print 1"
click at [1042, 128] on link "Download Invoice" at bounding box center [1023, 127] width 117 height 14
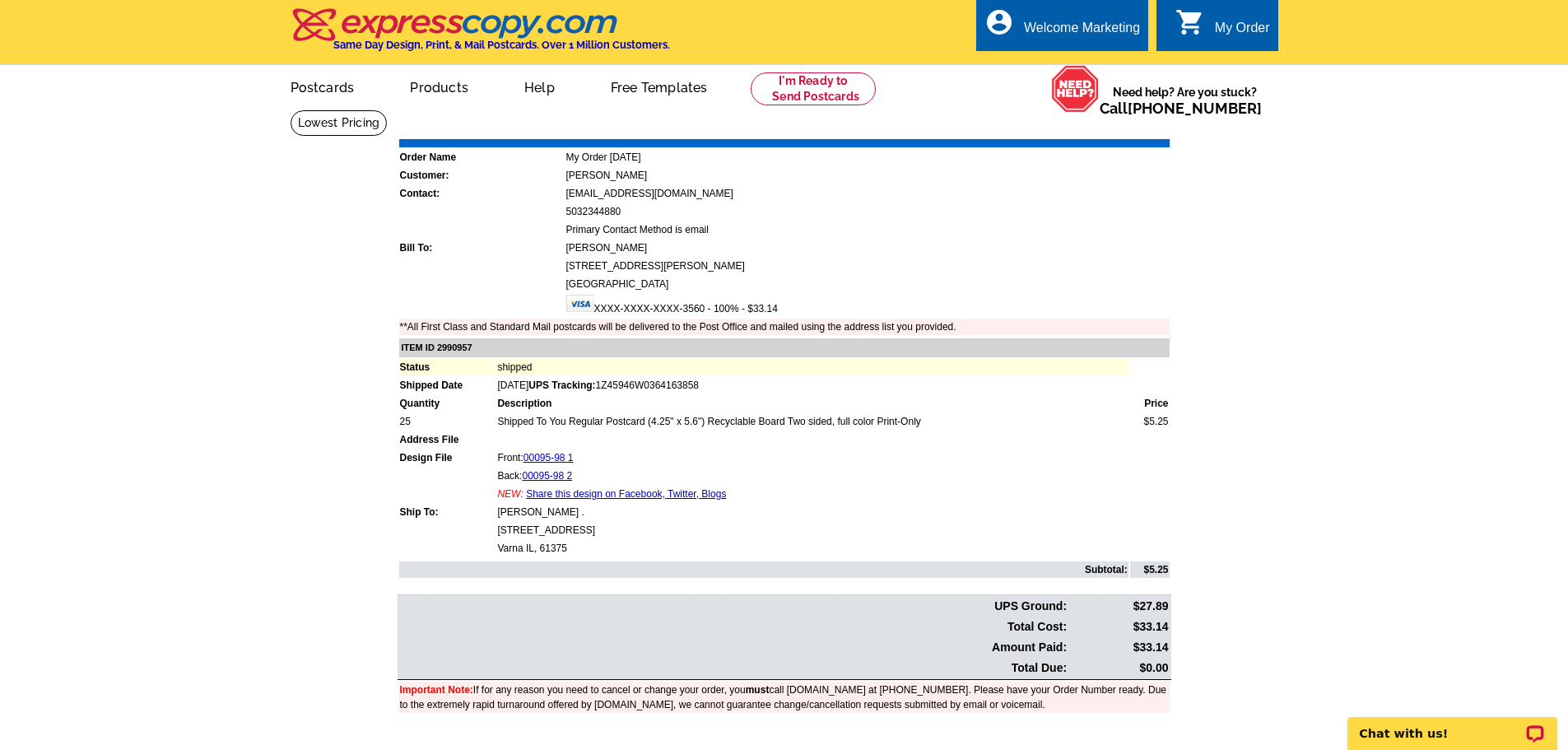
click at [1018, 125] on link "Download Invoice" at bounding box center [1023, 127] width 117 height 14
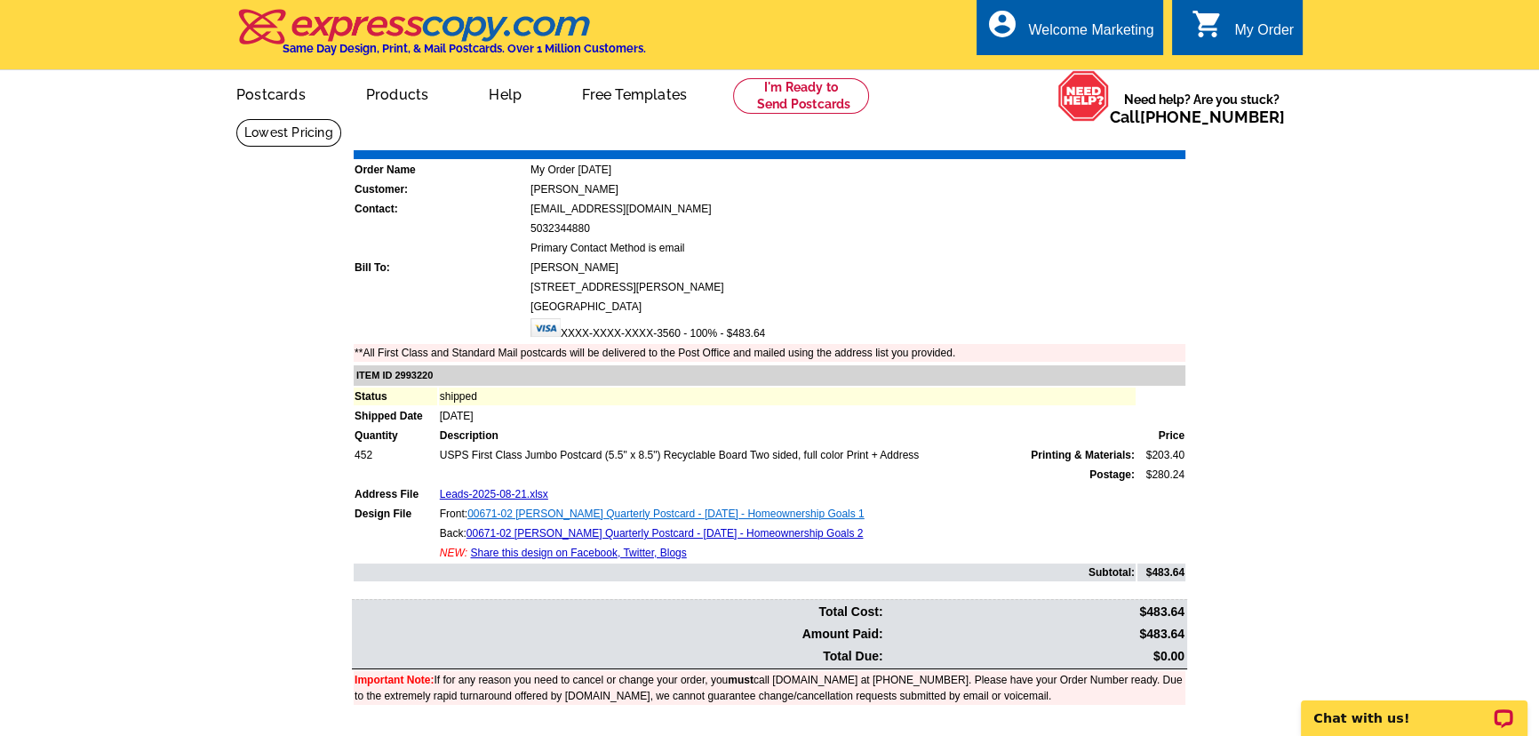
drag, startPoint x: 886, startPoint y: 509, endPoint x: 521, endPoint y: 515, distance: 365.3
click at [521, 515] on td "Front: 00671-02 [PERSON_NAME] Quarterly Postcard - [DATE] - Homeownership Goals…" at bounding box center [787, 514] width 697 height 18
copy link "[PERSON_NAME] Quarterly Postcard - [DATE] - Homeownership Goals 1"
click at [1027, 137] on link "Download Invoice" at bounding box center [1028, 137] width 126 height 15
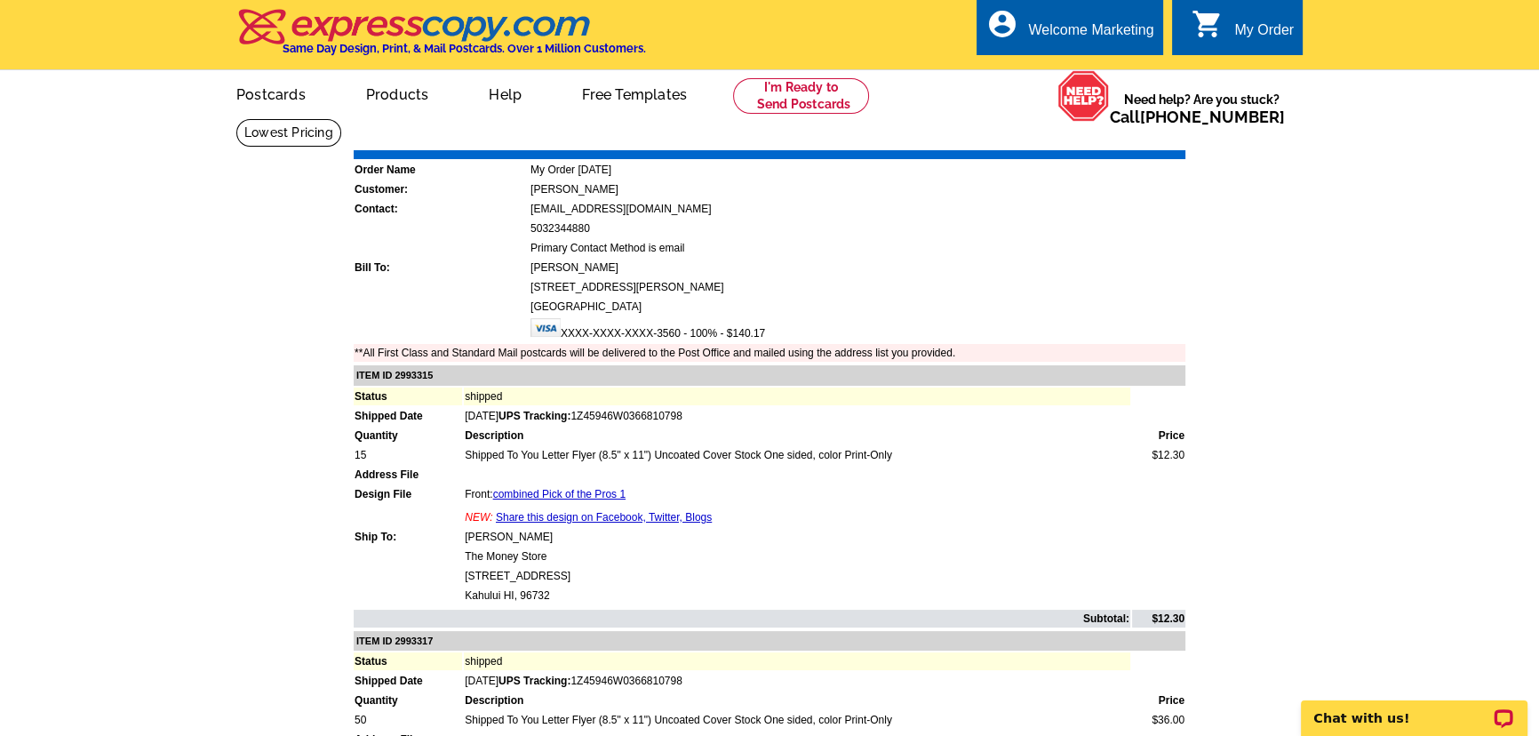
drag, startPoint x: 531, startPoint y: 532, endPoint x: 464, endPoint y: 529, distance: 66.7
click at [464, 529] on td "Misty Griffiths" at bounding box center [797, 537] width 666 height 18
copy td "Misty Griffiths"
click at [1019, 143] on link "Download Invoice" at bounding box center [1028, 137] width 126 height 15
drag, startPoint x: 523, startPoint y: 535, endPoint x: 469, endPoint y: 533, distance: 54.2
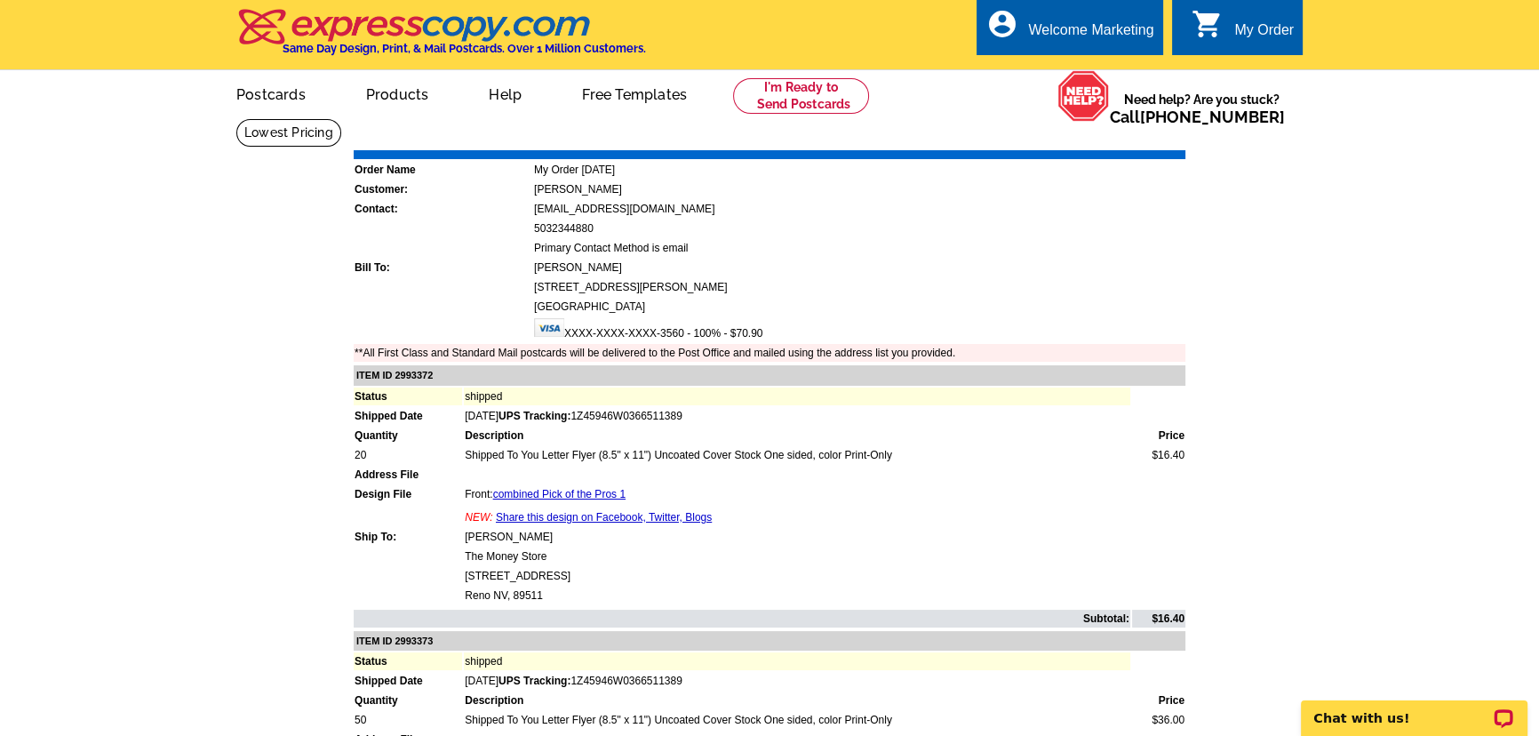
click at [469, 533] on td "Gina Nolte" at bounding box center [797, 537] width 666 height 18
drag, startPoint x: 462, startPoint y: 533, endPoint x: 518, endPoint y: 537, distance: 56.1
click at [518, 537] on tr "Ship To: Gina Nolte" at bounding box center [770, 537] width 832 height 18
copy tr "Gina Nolte"
click at [1030, 140] on link "Download Invoice" at bounding box center [1028, 137] width 126 height 15
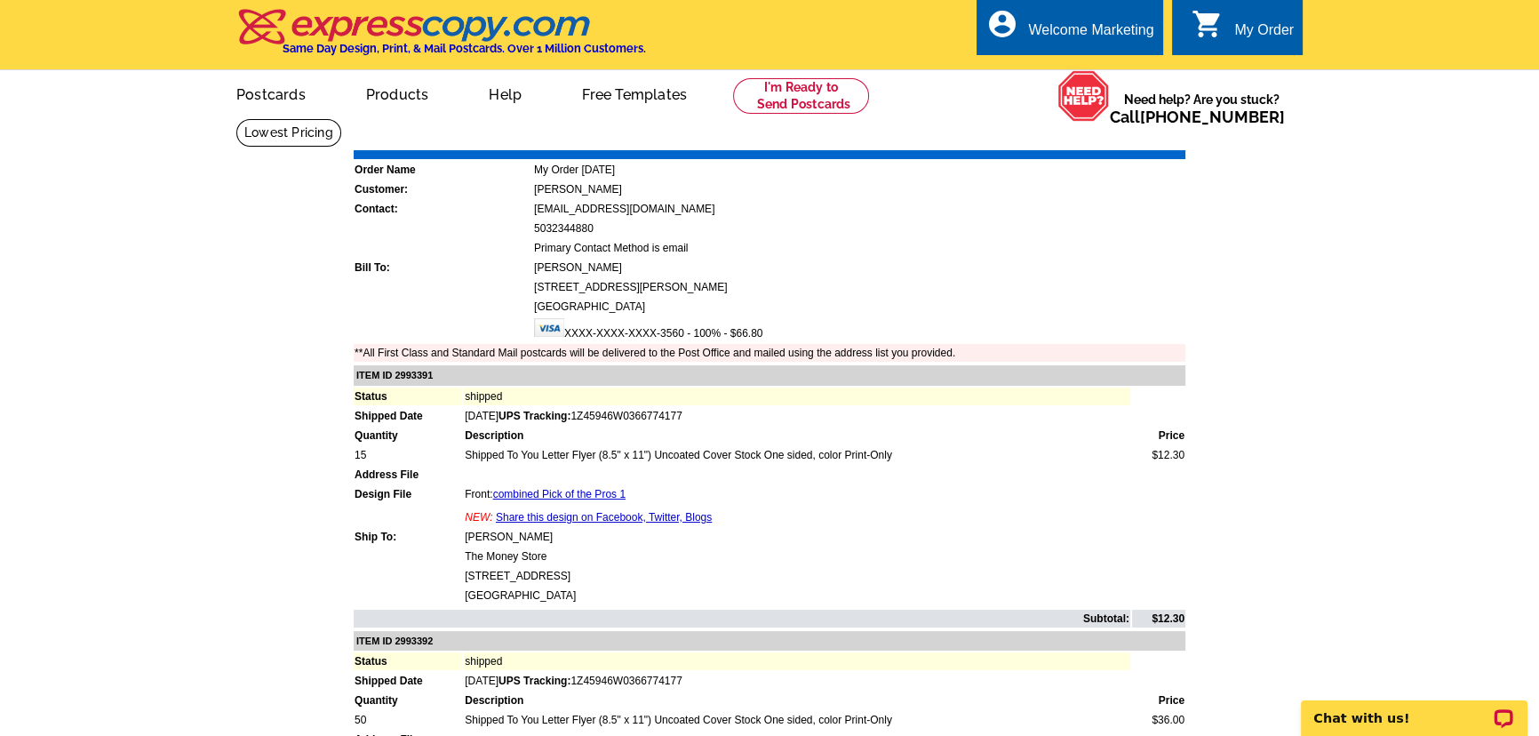
drag, startPoint x: 563, startPoint y: 533, endPoint x: 652, endPoint y: 488, distance: 100.5
click at [464, 538] on td "[PERSON_NAME]" at bounding box center [797, 537] width 666 height 18
copy td "[PERSON_NAME]"
click at [1043, 140] on link "Download Invoice" at bounding box center [1028, 137] width 126 height 15
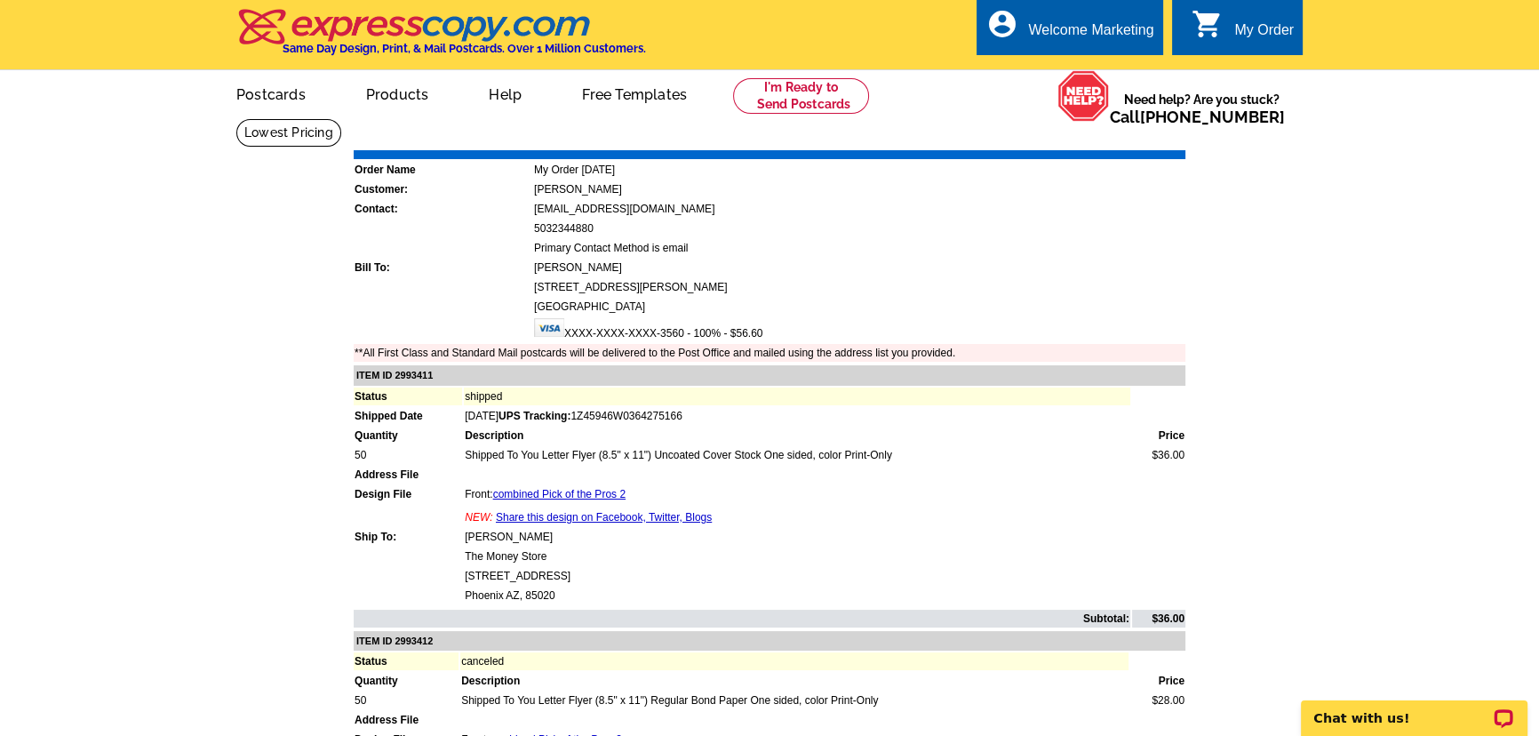
drag, startPoint x: 547, startPoint y: 534, endPoint x: 462, endPoint y: 539, distance: 85.5
click at [462, 539] on table "ITEM ID 2993411 Status shipped Shipped Date Aug-26-2025 UPS Tracking: 1Z45946W0…" at bounding box center [772, 496] width 840 height 266
copy td "Hannah Bergen"
click at [1040, 140] on link "Download Invoice" at bounding box center [1028, 137] width 126 height 15
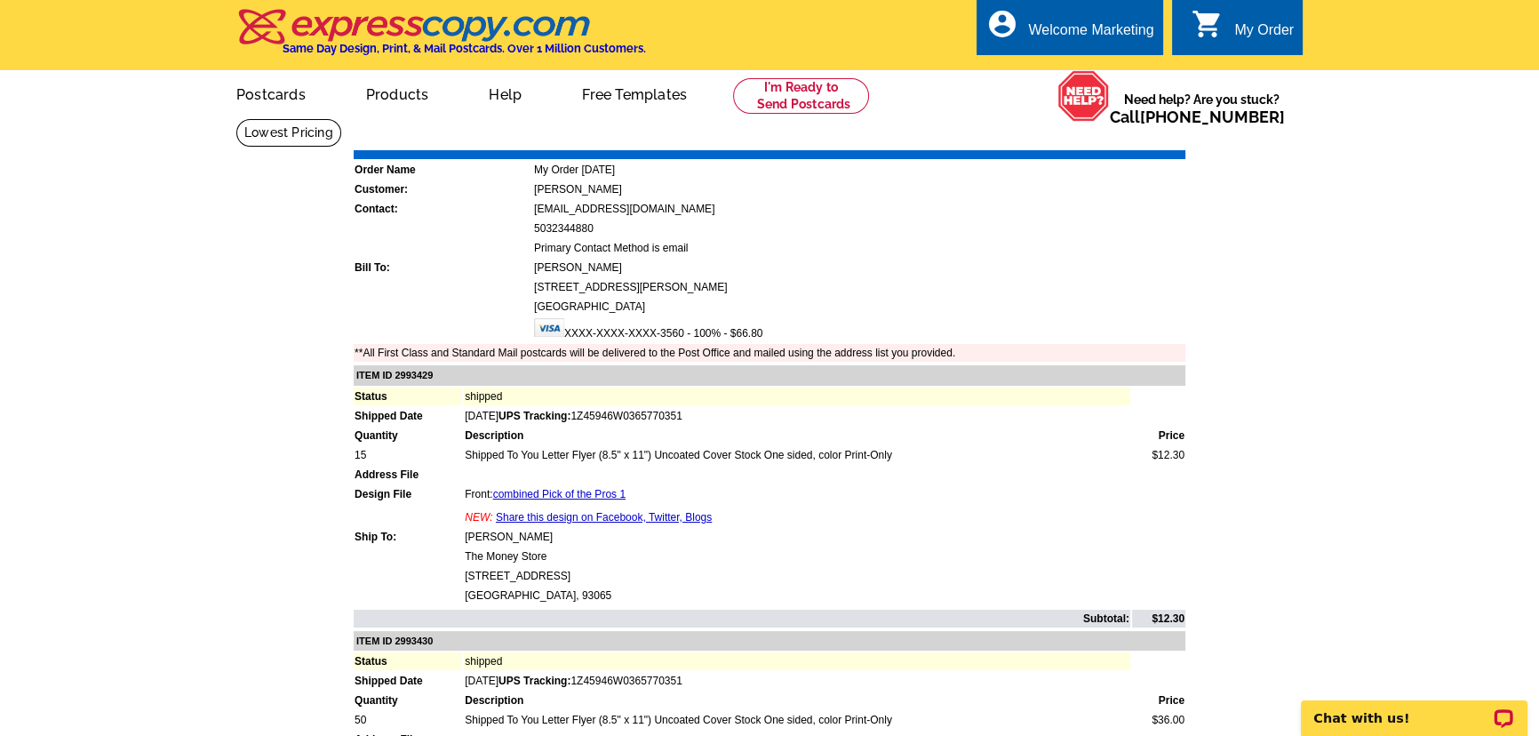
drag, startPoint x: 559, startPoint y: 536, endPoint x: 495, endPoint y: 516, distance: 66.9
click at [462, 536] on table "ITEM ID 2993429 Status shipped Shipped Date Aug-26-2025 UPS Tracking: 1Z45946W0…" at bounding box center [772, 496] width 840 height 266
copy td "Paiman Kermani"
click at [1060, 137] on link "Download Invoice" at bounding box center [1028, 137] width 126 height 15
drag, startPoint x: 557, startPoint y: 535, endPoint x: 464, endPoint y: 536, distance: 93.3
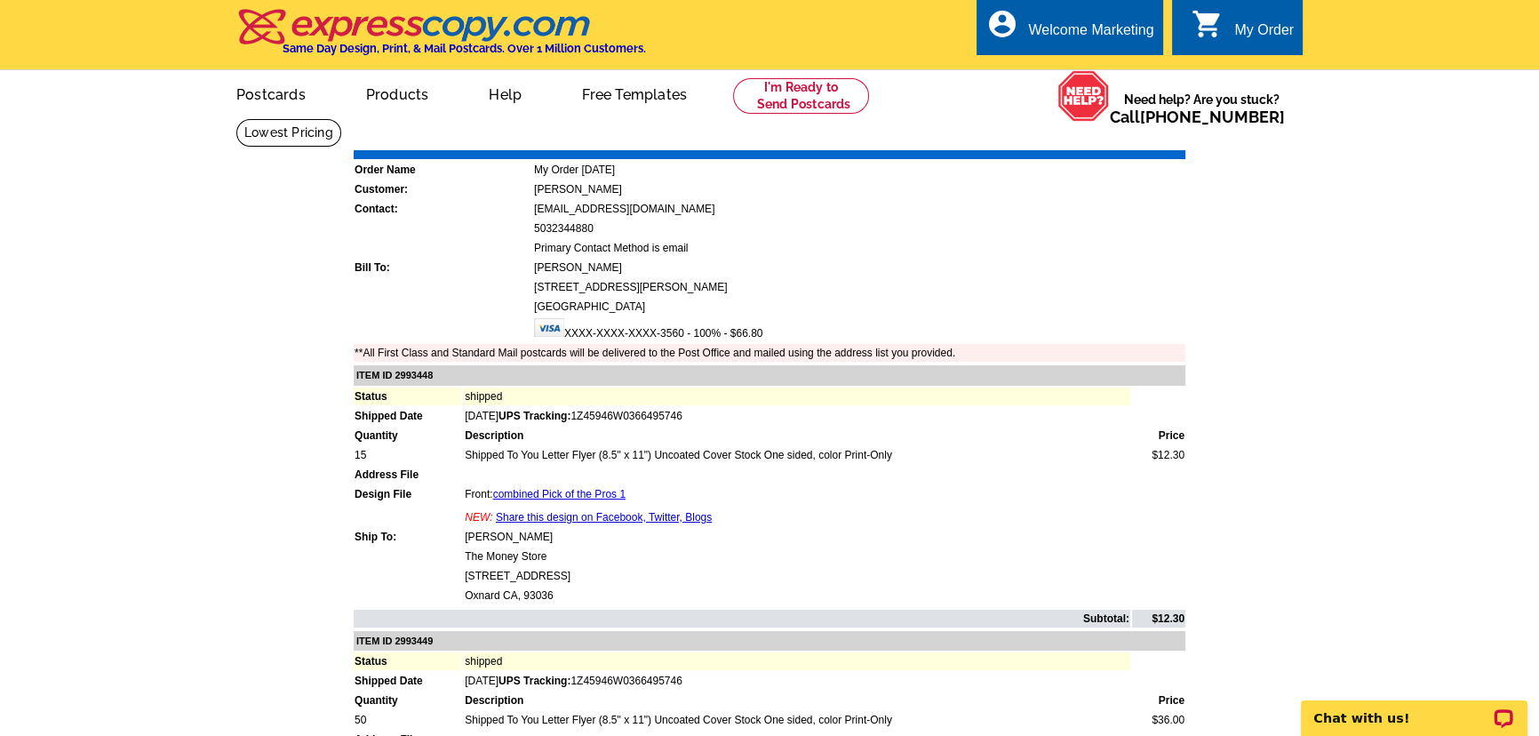
click at [464, 536] on td "Claudia Sandoval" at bounding box center [797, 537] width 666 height 18
copy td "Claudia Sandoval"
click at [1036, 143] on link "Download Invoice" at bounding box center [1028, 137] width 126 height 15
click at [1043, 129] on div "Download Invoice | Print Invoice" at bounding box center [1076, 137] width 223 height 21
click at [1042, 136] on link "Download Invoice" at bounding box center [1028, 137] width 126 height 15
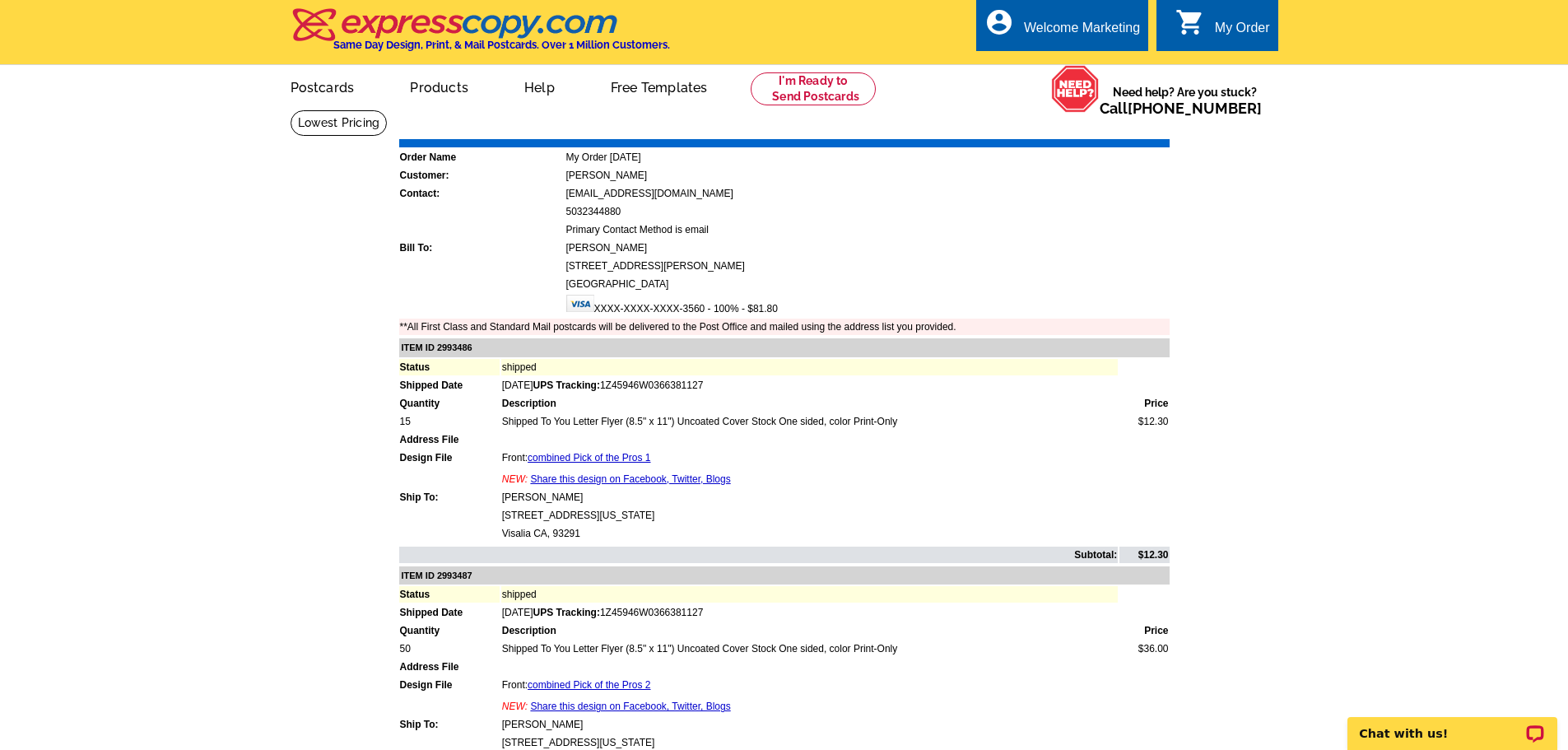
drag, startPoint x: 573, startPoint y: 501, endPoint x: 502, endPoint y: 497, distance: 71.1
click at [502, 497] on td "[PERSON_NAME]" at bounding box center [809, 497] width 617 height 17
click at [1081, 437] on td at bounding box center [809, 440] width 617 height 17
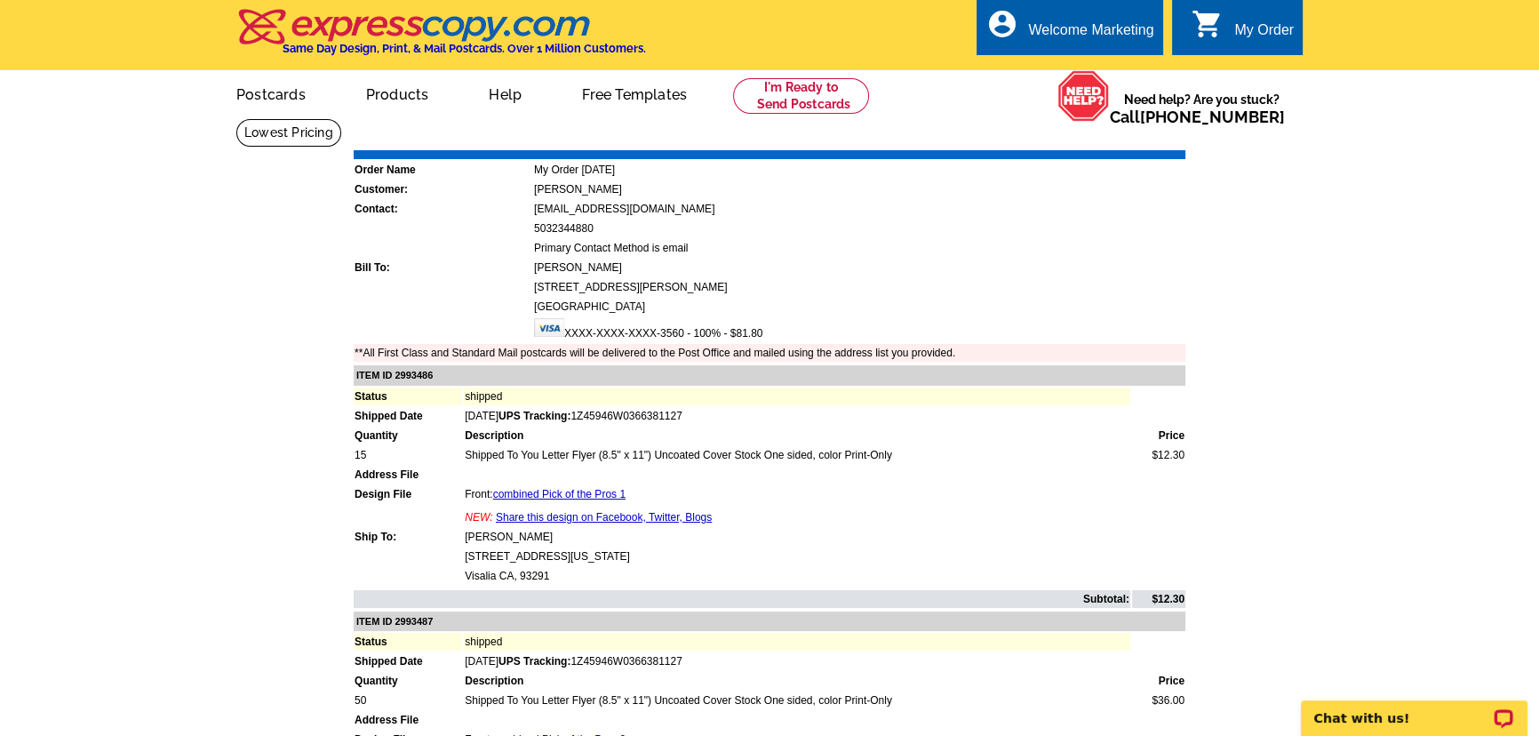
drag, startPoint x: 539, startPoint y: 533, endPoint x: 460, endPoint y: 537, distance: 78.3
click at [460, 537] on tr "Ship To: Diana Childres" at bounding box center [770, 537] width 832 height 18
copy tr "Diana Childres"
click at [1044, 141] on link "Download Invoice" at bounding box center [1028, 137] width 126 height 15
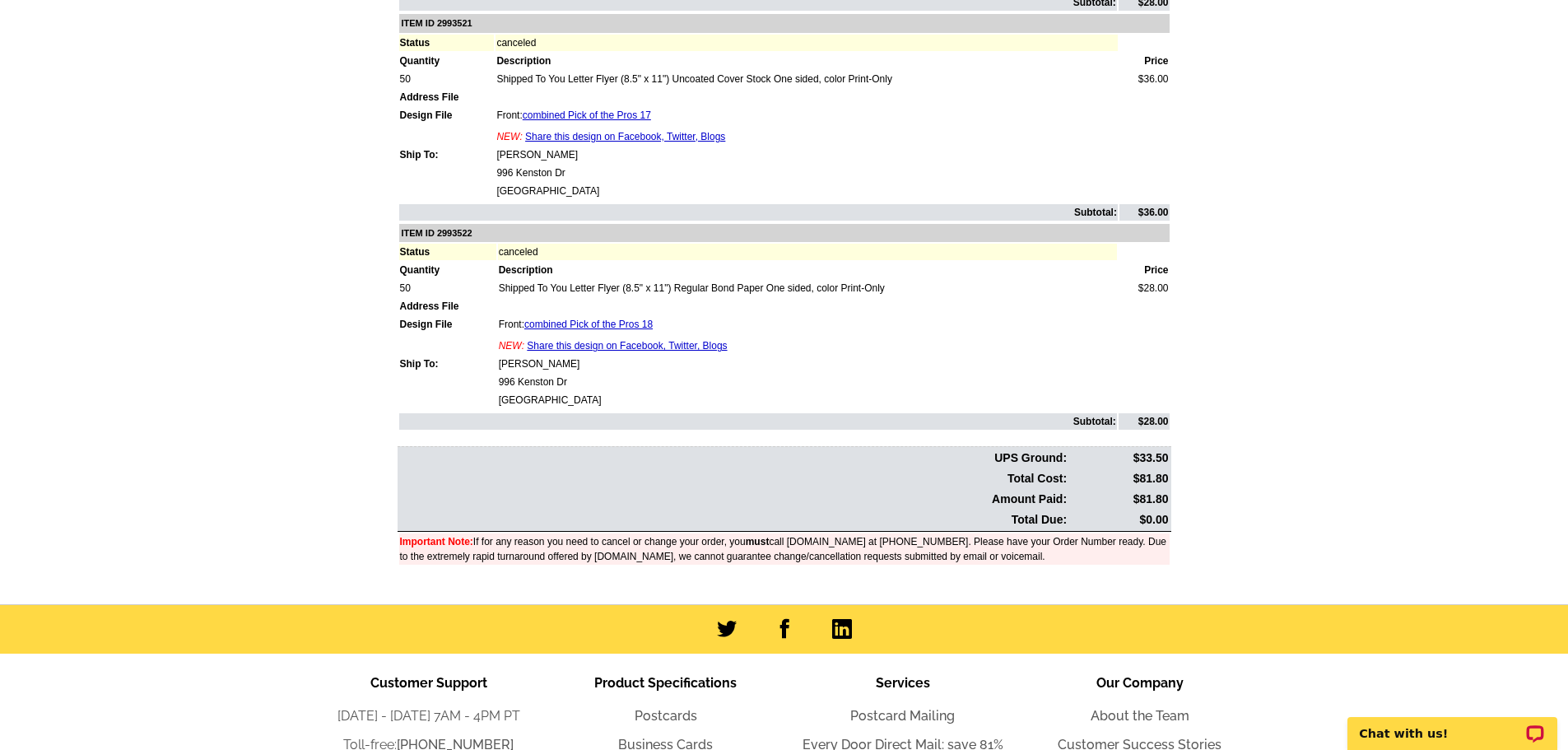
scroll to position [3506, 0]
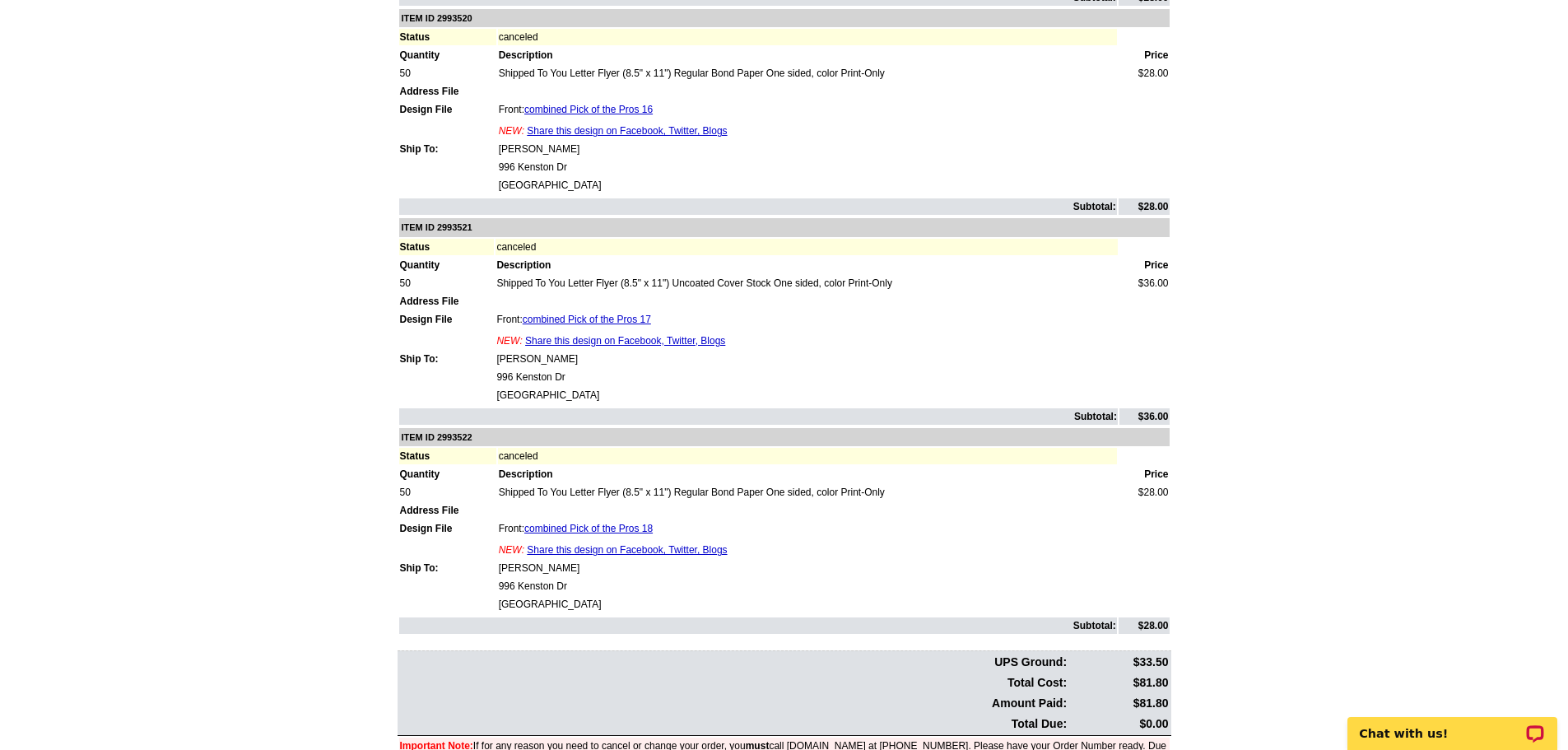
drag, startPoint x: 560, startPoint y: 569, endPoint x: 497, endPoint y: 570, distance: 63.0
click at [498, 570] on td "Liz Forbes" at bounding box center [808, 568] width 619 height 17
copy td "Liz Forbes"
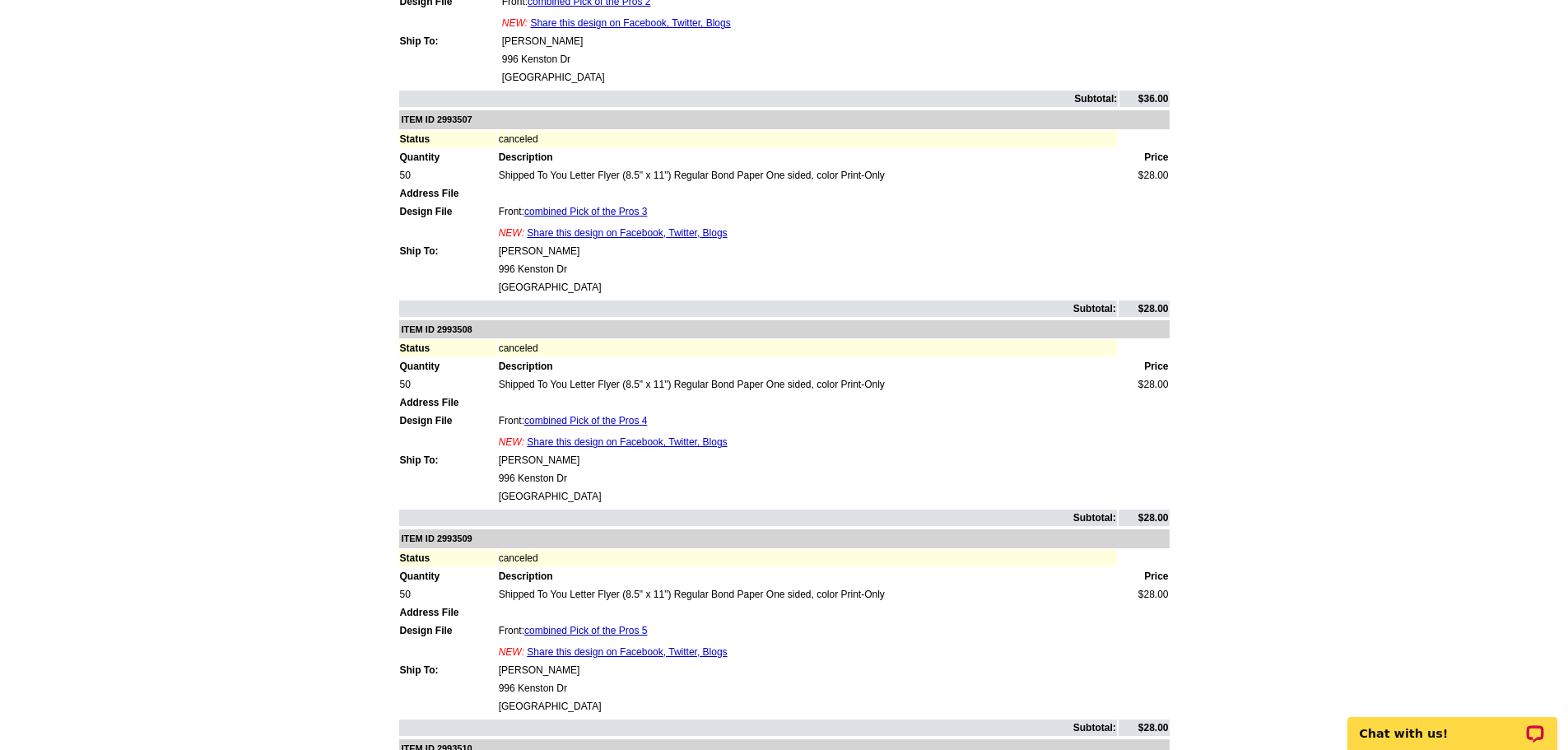
scroll to position [0, 0]
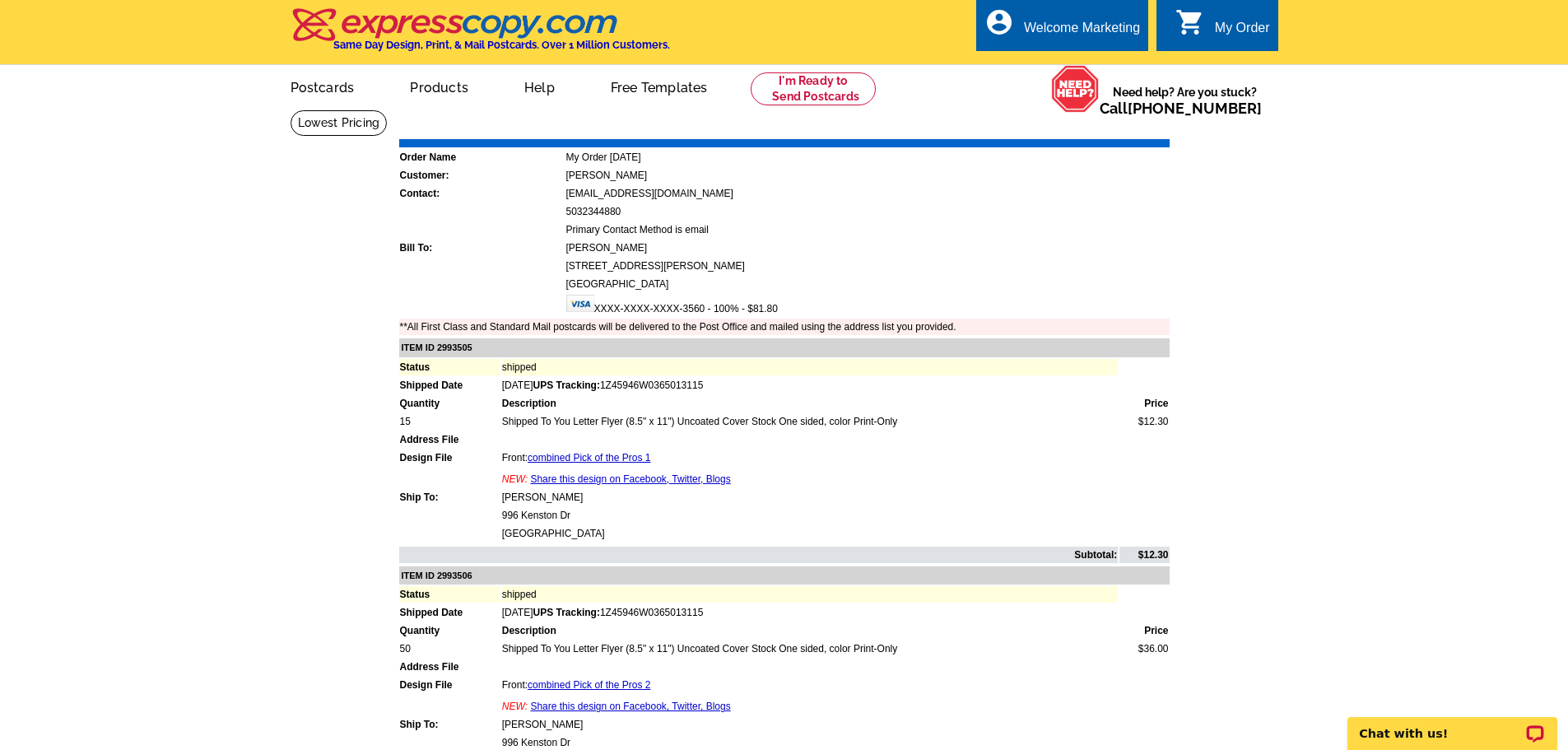
click at [1035, 130] on link "Download Invoice" at bounding box center [1023, 127] width 117 height 14
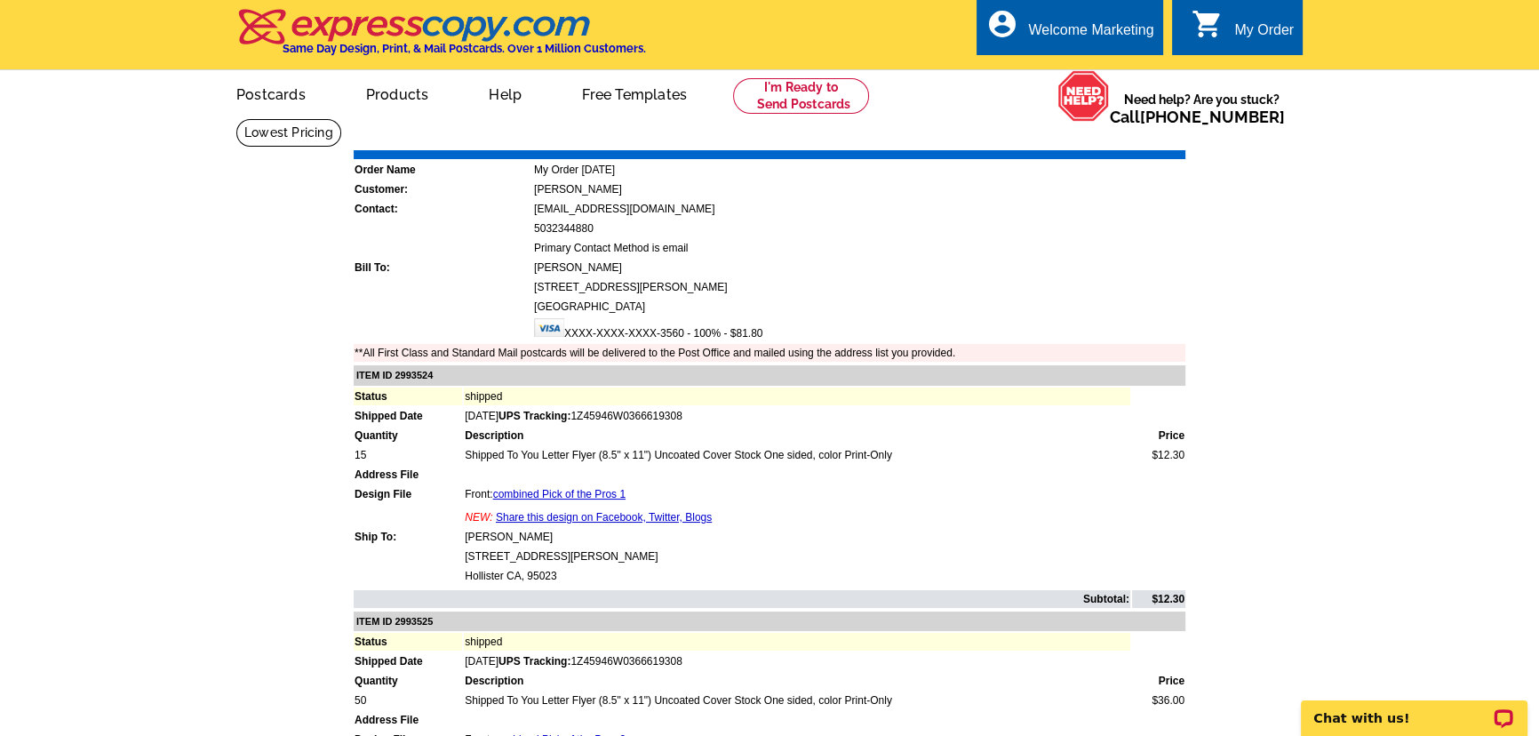
drag, startPoint x: 547, startPoint y: 532, endPoint x: 458, endPoint y: 532, distance: 89.8
click at [458, 532] on tr "Ship To: [PERSON_NAME]" at bounding box center [770, 537] width 832 height 18
copy tr "[PERSON_NAME]"
click at [1044, 137] on link "Download Invoice" at bounding box center [1028, 137] width 126 height 15
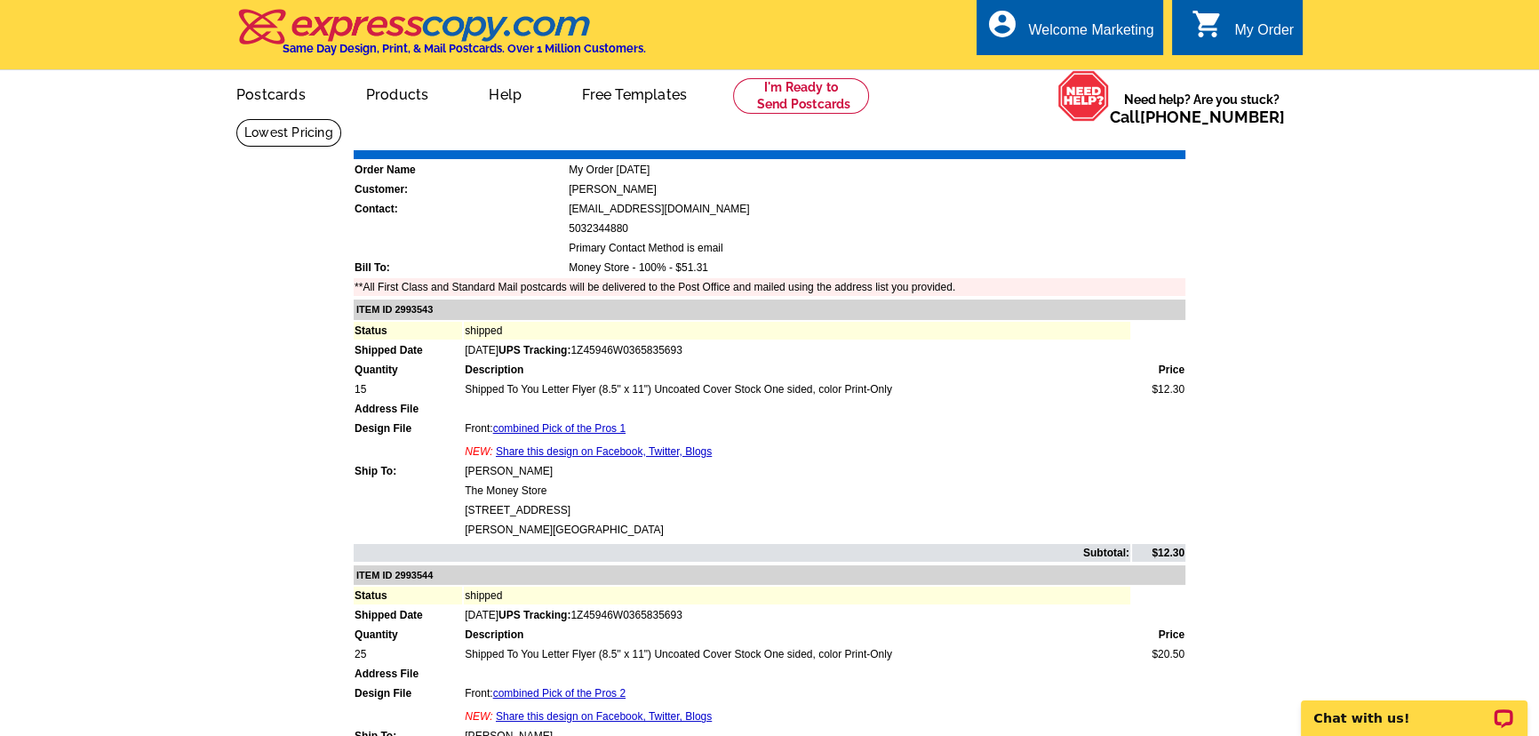
drag, startPoint x: 519, startPoint y: 466, endPoint x: 442, endPoint y: 469, distance: 77.4
click at [442, 469] on tr "Ship To: [PERSON_NAME]" at bounding box center [770, 471] width 832 height 18
copy tr "[PERSON_NAME]"
click at [1004, 137] on link "Download Invoice" at bounding box center [1028, 137] width 126 height 15
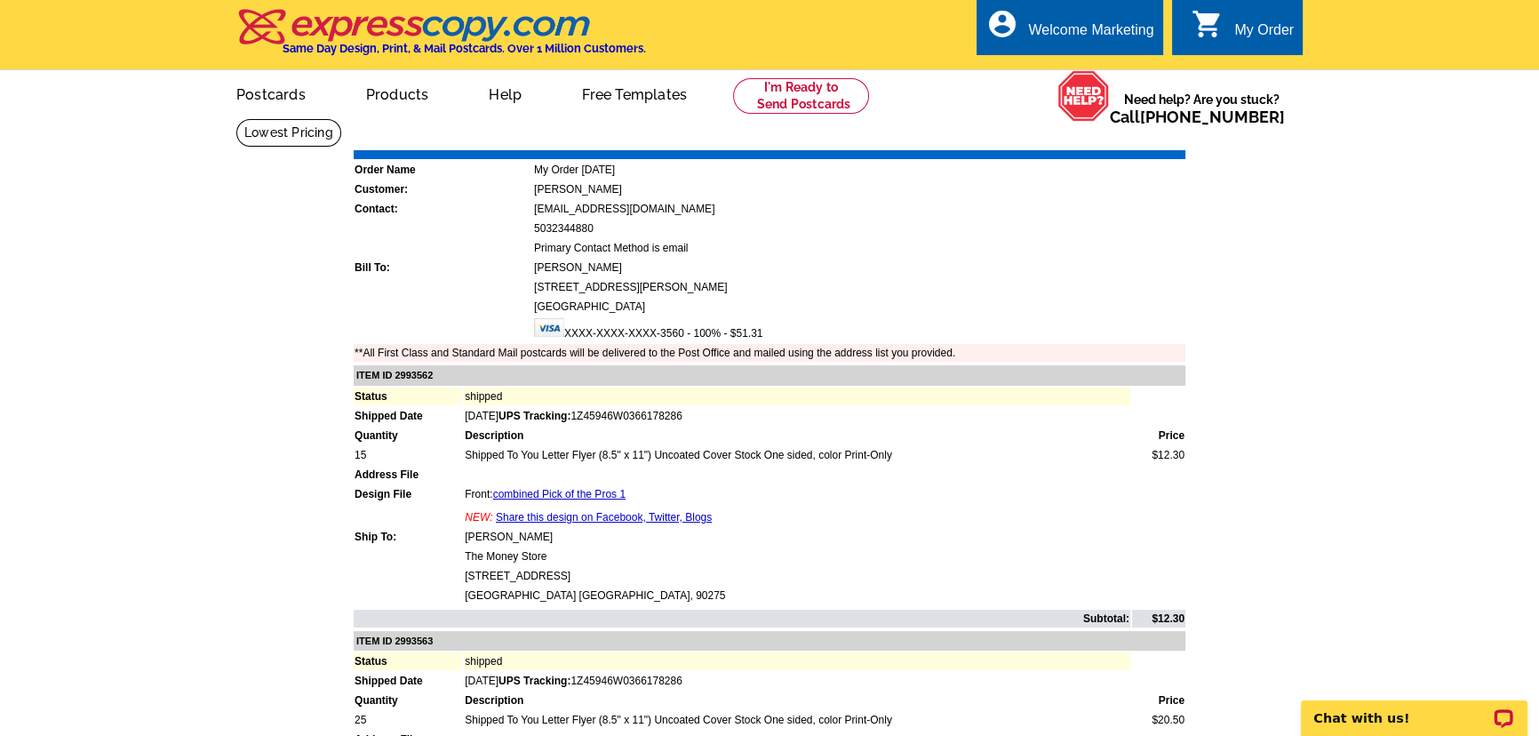
drag, startPoint x: 551, startPoint y: 533, endPoint x: 462, endPoint y: 531, distance: 88.9
click at [462, 531] on tr "Ship To: Adrianna Felando" at bounding box center [770, 537] width 832 height 18
copy tr "Adrianna Felando"
click at [1034, 138] on link "Download Invoice" at bounding box center [1028, 137] width 126 height 15
drag, startPoint x: 540, startPoint y: 535, endPoint x: 457, endPoint y: 537, distance: 83.6
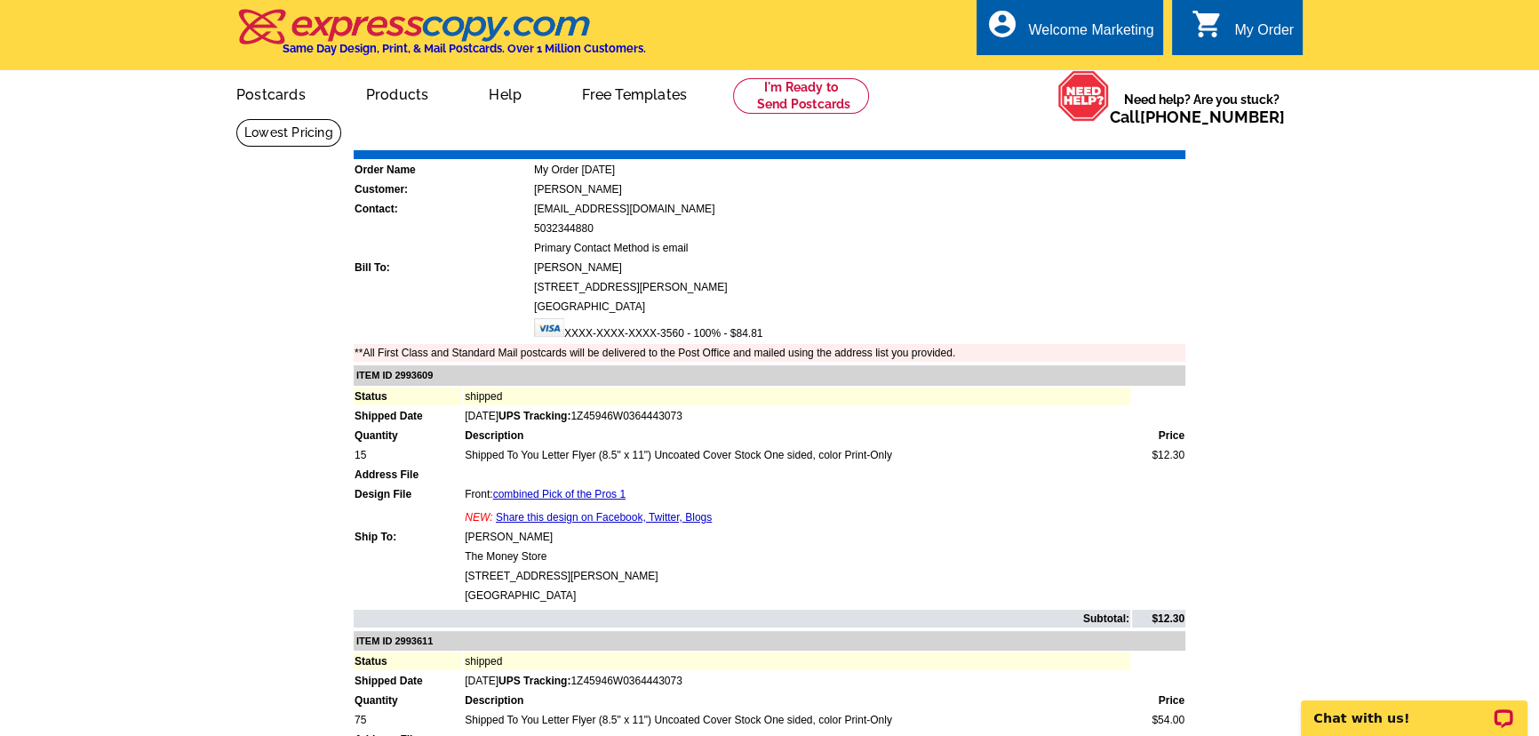
click at [457, 537] on tr "Ship To: Marla Gieser" at bounding box center [770, 537] width 832 height 18
copy tr "Marla Gieser"
click at [1044, 132] on link "Download Invoice" at bounding box center [1028, 137] width 126 height 15
drag, startPoint x: 544, startPoint y: 532, endPoint x: 453, endPoint y: 535, distance: 90.7
click at [453, 535] on tr "Ship To: [PERSON_NAME]" at bounding box center [770, 537] width 832 height 18
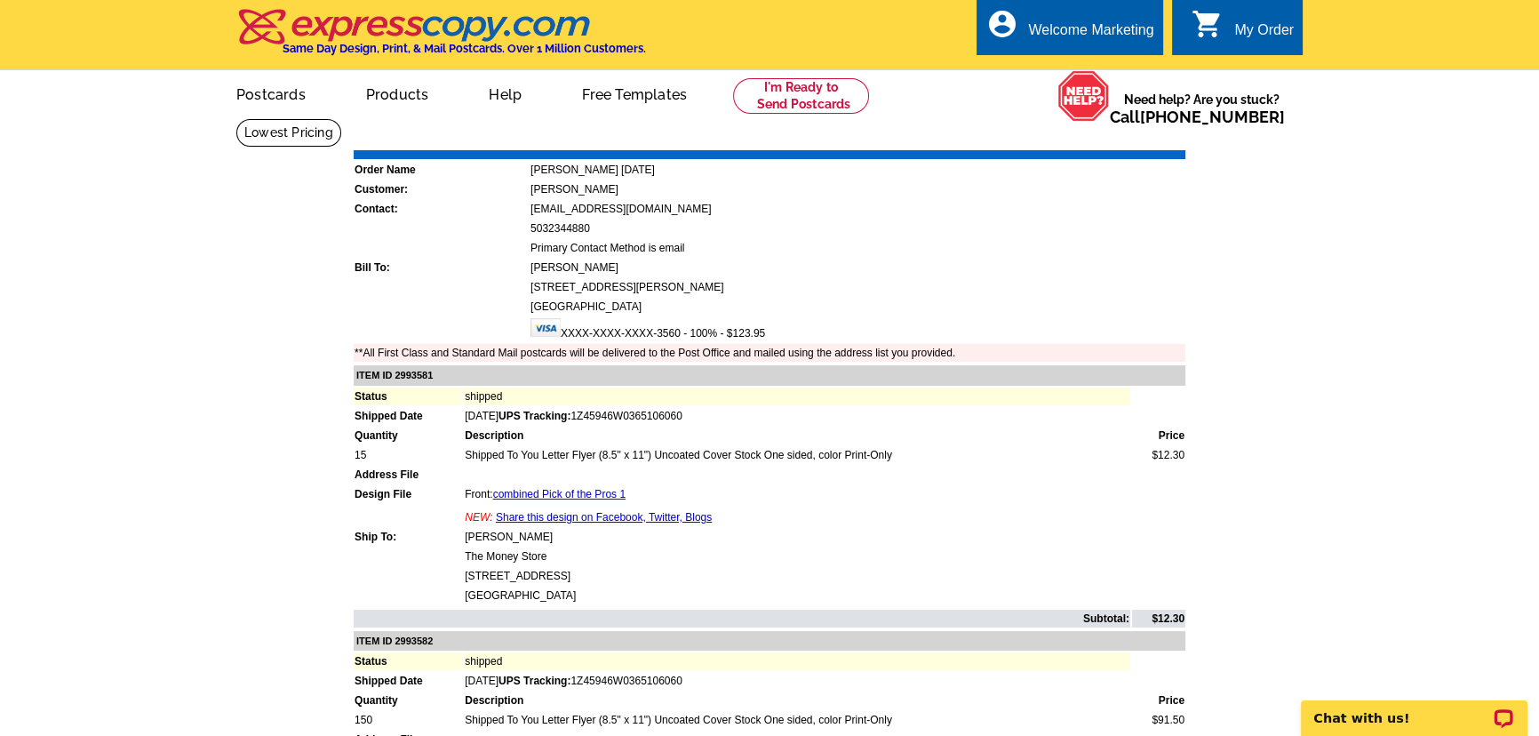
copy tr "[PERSON_NAME]"
click at [1018, 135] on link "Download Invoice" at bounding box center [1028, 137] width 126 height 15
drag, startPoint x: 543, startPoint y: 536, endPoint x: 459, endPoint y: 538, distance: 83.6
click at [459, 538] on tr "Ship To: Adriana Garcia" at bounding box center [770, 537] width 832 height 18
copy tr "Adriana Garcia"
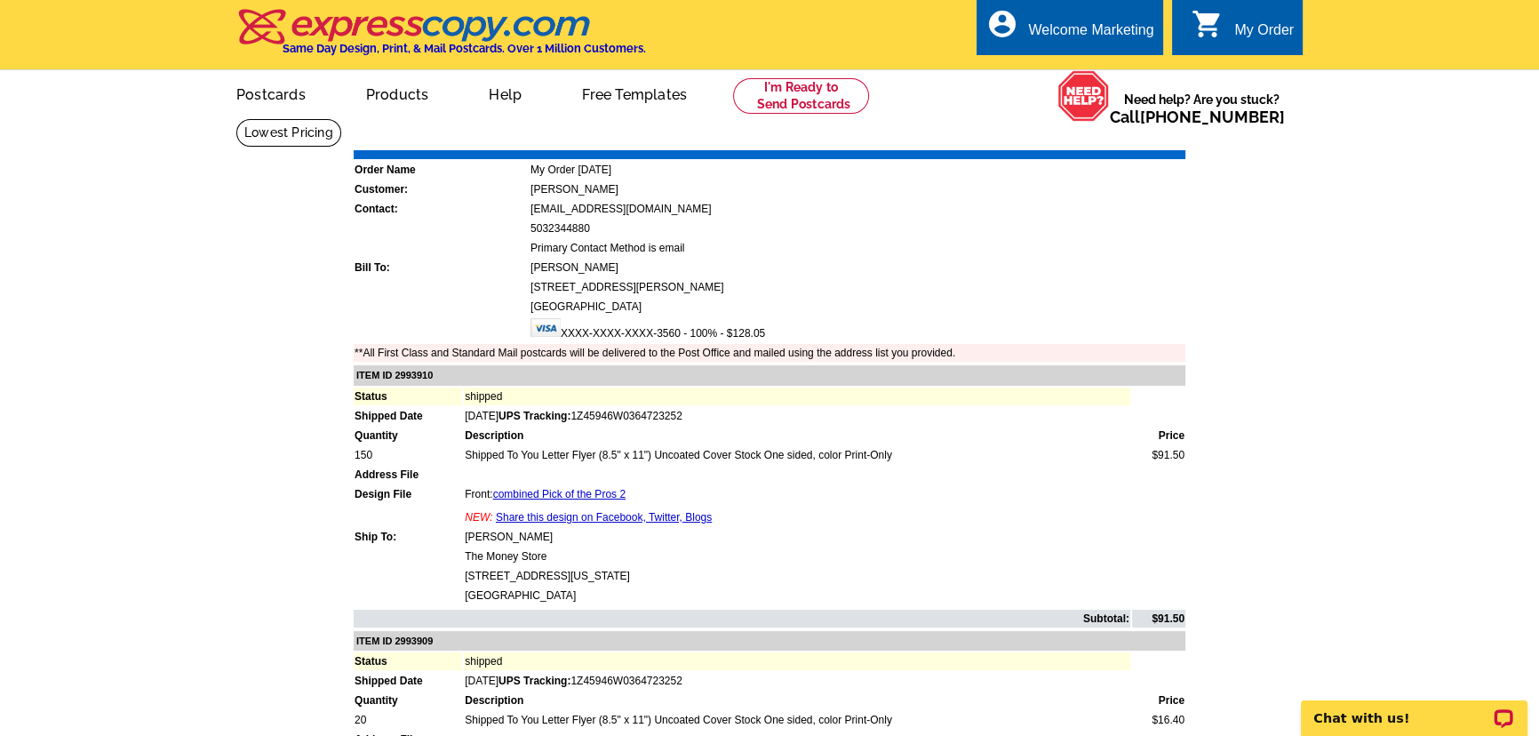
click at [1041, 134] on link "Download Invoice" at bounding box center [1028, 137] width 126 height 15
drag, startPoint x: 549, startPoint y: 534, endPoint x: 462, endPoint y: 530, distance: 87.2
click at [459, 533] on tr "Ship To: Darrel Miller" at bounding box center [770, 537] width 832 height 18
copy tr "Darrel Miller"
click at [1039, 136] on link "Download Invoice" at bounding box center [1028, 137] width 126 height 15
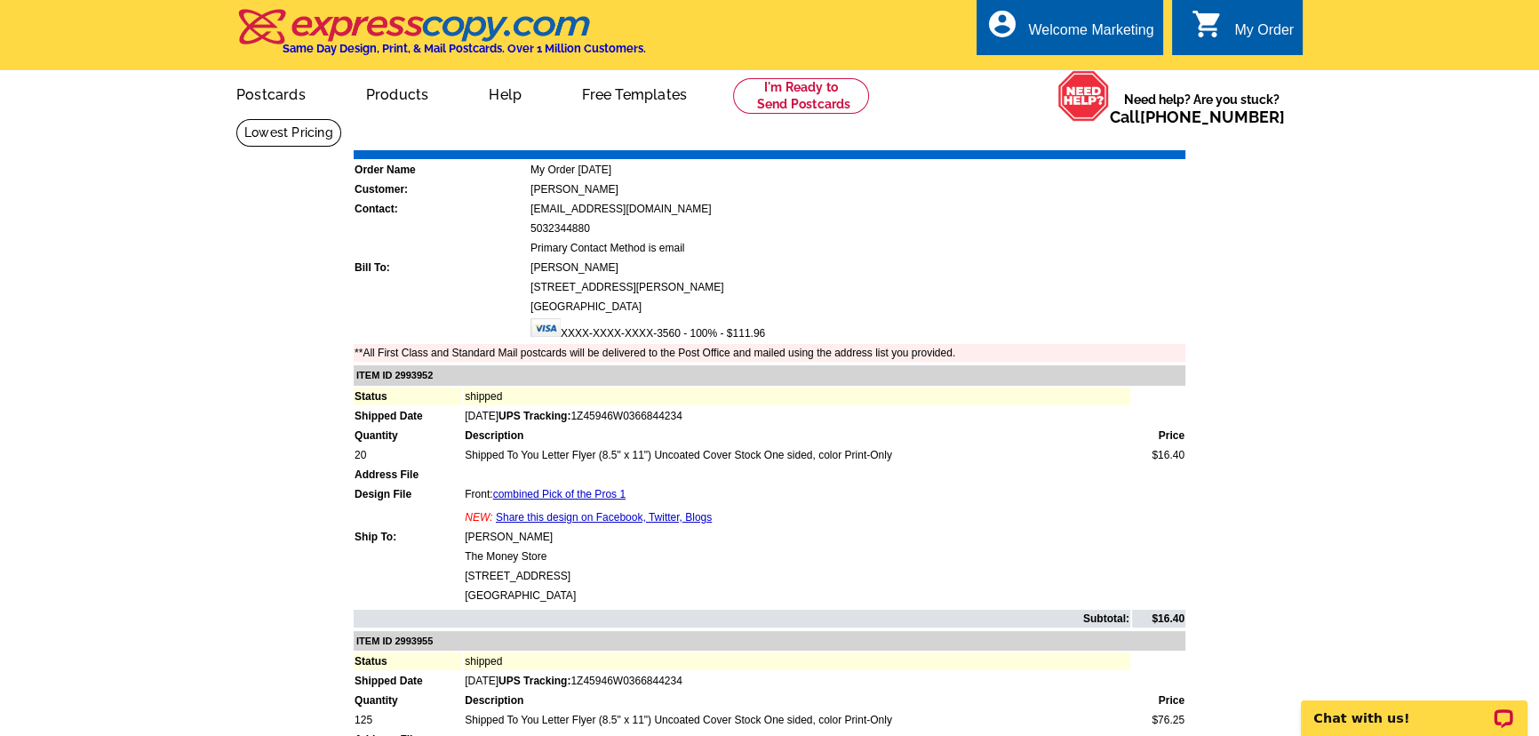
drag, startPoint x: 542, startPoint y: 536, endPoint x: 467, endPoint y: 538, distance: 75.6
click at [467, 538] on td "[PERSON_NAME]" at bounding box center [797, 537] width 666 height 18
copy td "[PERSON_NAME]"
click at [1030, 141] on link "Download Invoice" at bounding box center [1028, 137] width 126 height 15
drag, startPoint x: 542, startPoint y: 531, endPoint x: 459, endPoint y: 534, distance: 83.6
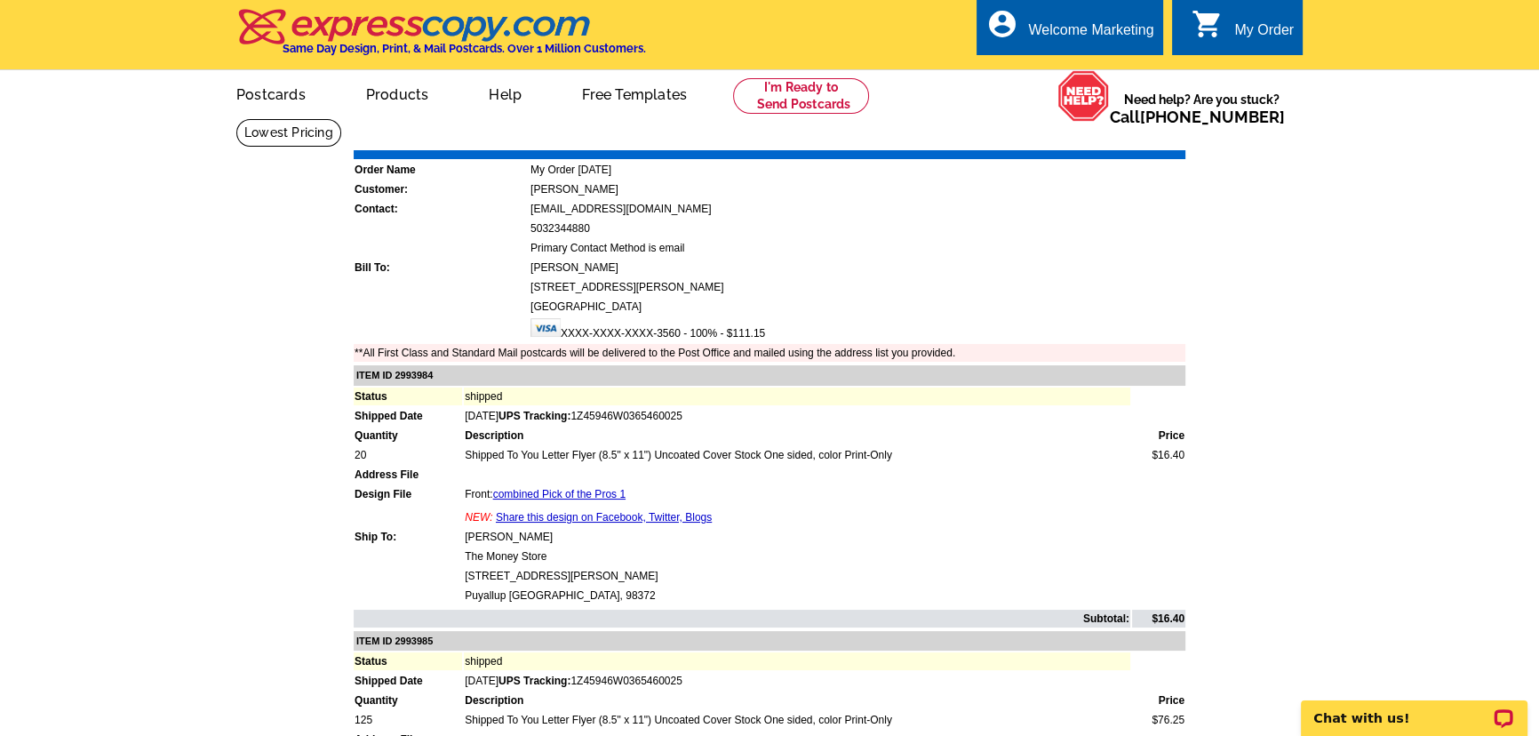
click at [459, 534] on tr "Ship To: [PERSON_NAME]" at bounding box center [770, 537] width 832 height 18
copy tr "[PERSON_NAME]"
click at [1020, 140] on link "Download Invoice" at bounding box center [1028, 137] width 126 height 15
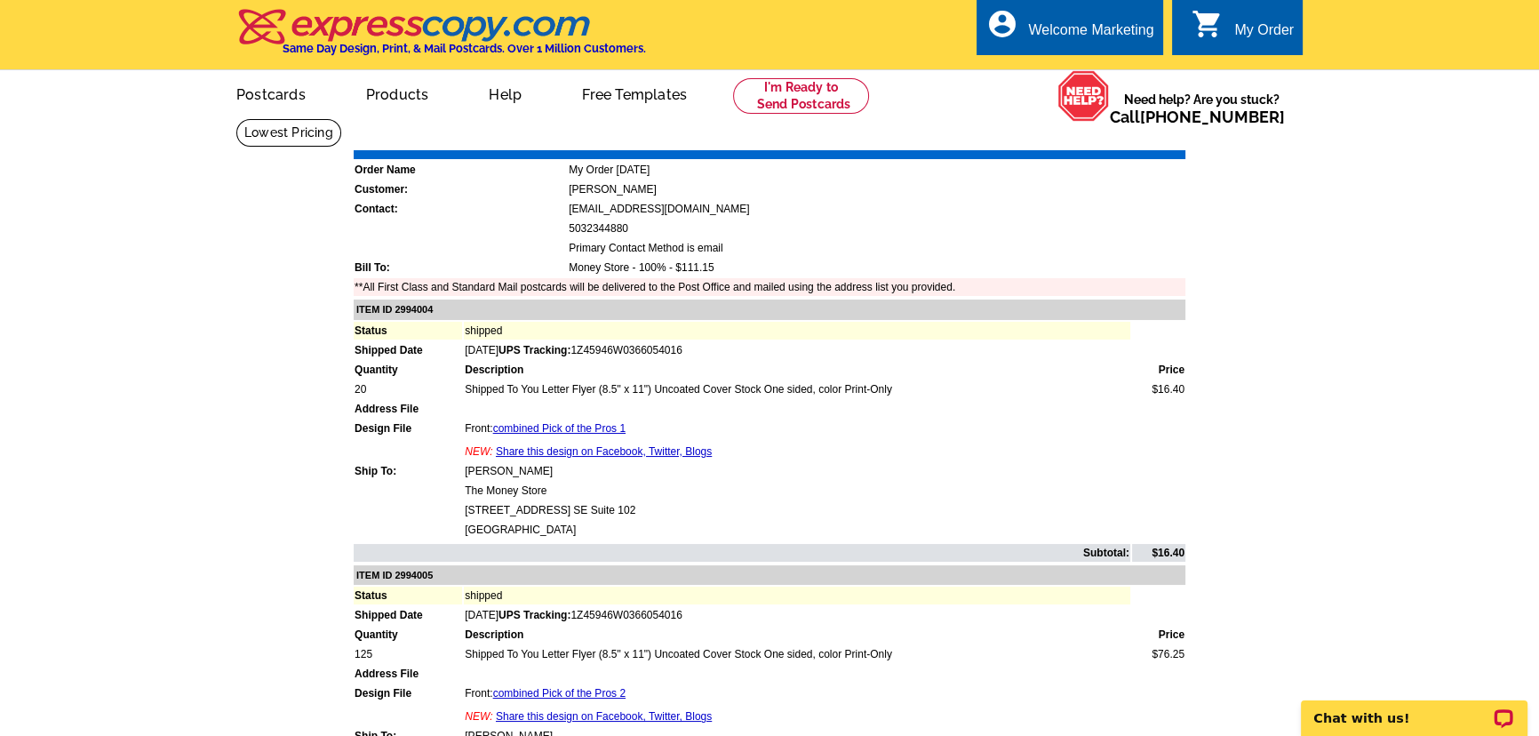
drag, startPoint x: 560, startPoint y: 471, endPoint x: 466, endPoint y: 470, distance: 94.2
click at [466, 470] on td "[PERSON_NAME]" at bounding box center [797, 471] width 666 height 18
click at [1026, 148] on div "Download Invoice | Print Invoice" at bounding box center [1076, 137] width 223 height 21
click at [1029, 141] on link "Download Invoice" at bounding box center [1028, 137] width 126 height 15
